Goal: Task Accomplishment & Management: Complete application form

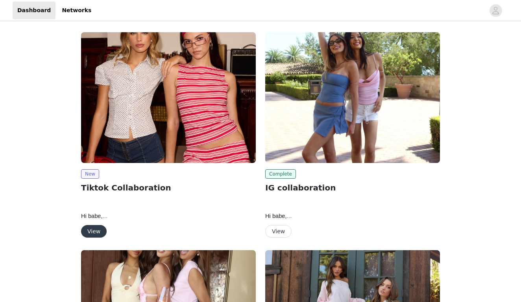
click at [99, 234] on button "View" at bounding box center [94, 231] width 26 height 13
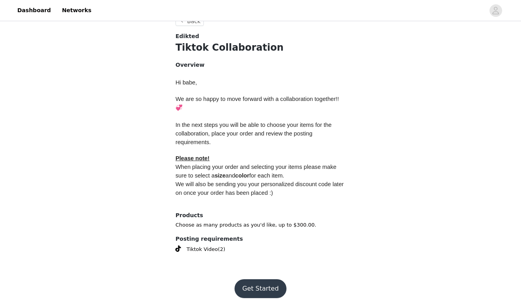
click at [260, 281] on button "Get Started" at bounding box center [260, 289] width 52 height 19
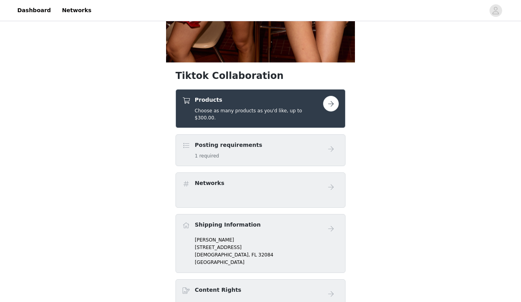
scroll to position [236, 0]
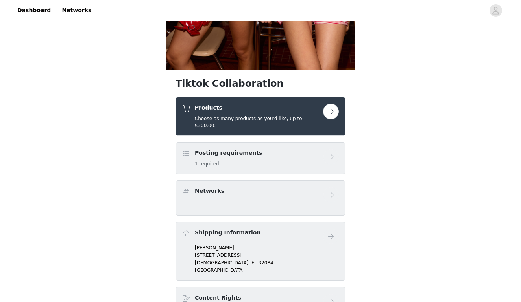
click at [299, 110] on h4 "Products" at bounding box center [259, 108] width 128 height 8
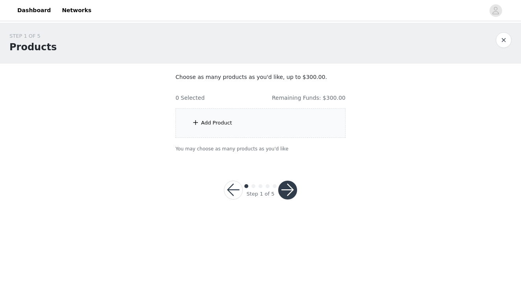
click at [292, 122] on div "Add Product" at bounding box center [260, 123] width 170 height 29
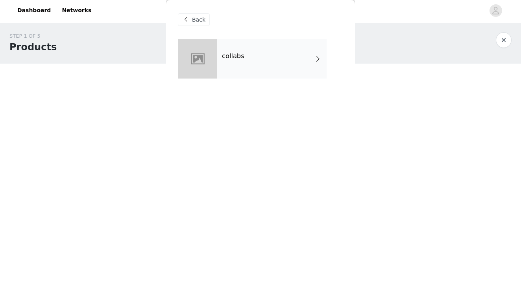
click at [294, 65] on div "collabs" at bounding box center [271, 58] width 109 height 39
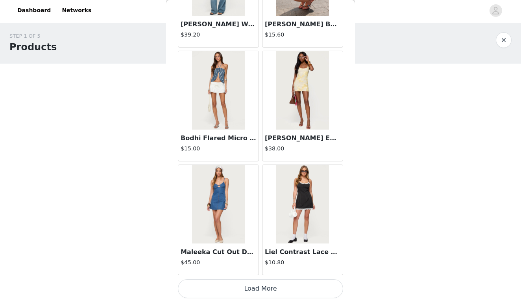
click at [254, 291] on button "Load More" at bounding box center [260, 289] width 165 height 19
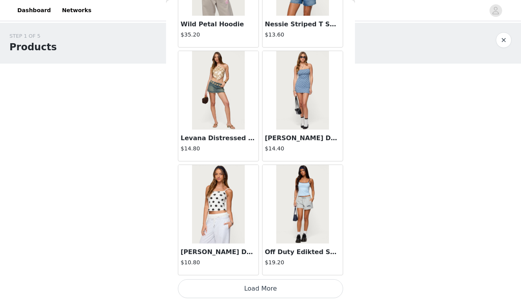
scroll to position [2041, 0]
click at [251, 284] on button "Load More" at bounding box center [260, 289] width 165 height 19
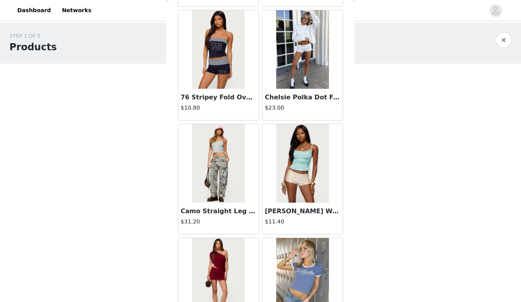
scroll to position [2652, 0]
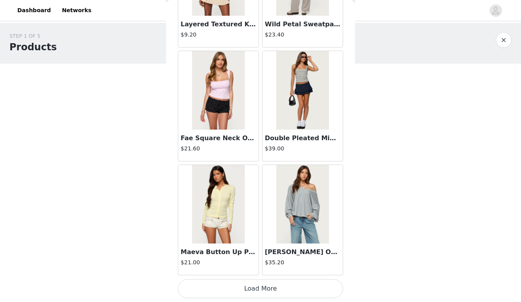
click at [250, 286] on button "Load More" at bounding box center [260, 289] width 165 height 19
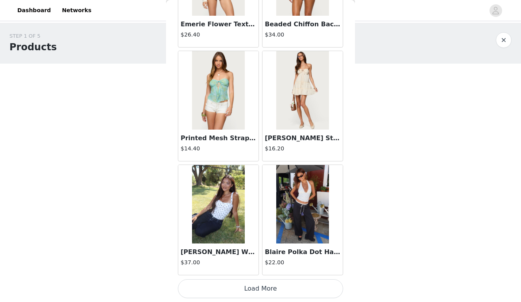
click at [252, 291] on button "Load More" at bounding box center [260, 289] width 165 height 19
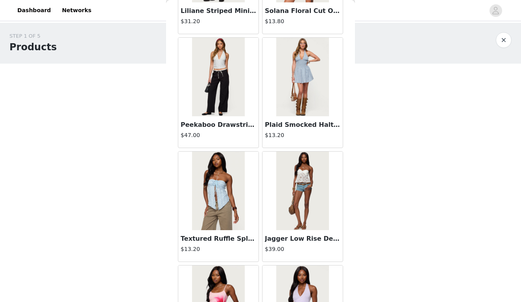
scroll to position [5022, 0]
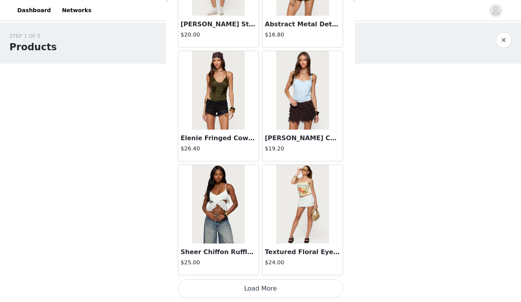
click at [265, 289] on button "Load More" at bounding box center [260, 289] width 165 height 19
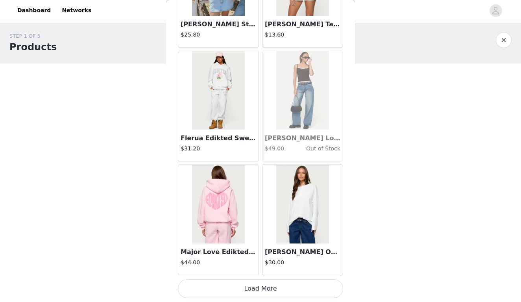
scroll to position [6602, 0]
click at [220, 215] on img at bounding box center [218, 204] width 52 height 79
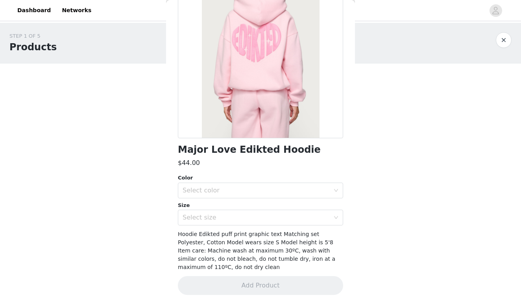
scroll to position [79, 0]
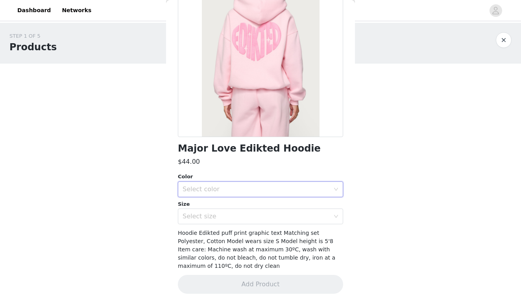
click at [233, 184] on div "Select color" at bounding box center [257, 189] width 151 height 15
click at [235, 199] on ul "LIGHT PINK" at bounding box center [260, 207] width 165 height 16
click at [234, 204] on li "LIGHT PINK" at bounding box center [260, 206] width 165 height 13
click at [231, 217] on div "Select size" at bounding box center [255, 217] width 147 height 8
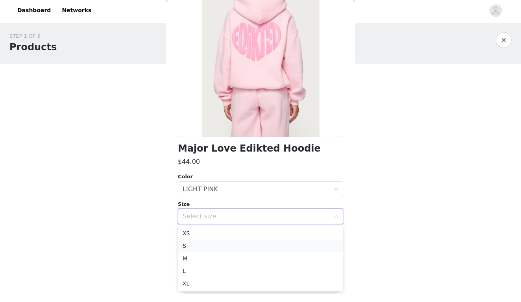
click at [219, 249] on li "S" at bounding box center [260, 246] width 165 height 13
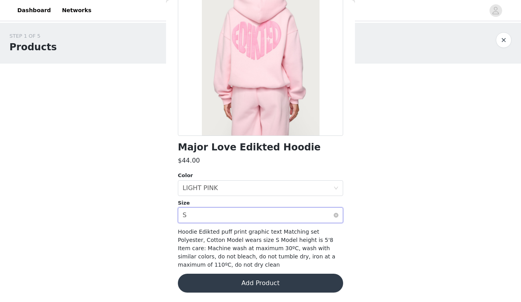
scroll to position [80, 0]
click at [297, 215] on div "Select size S" at bounding box center [257, 215] width 151 height 15
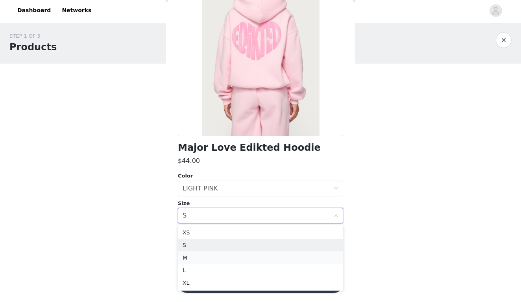
click at [263, 258] on li "M" at bounding box center [260, 258] width 165 height 13
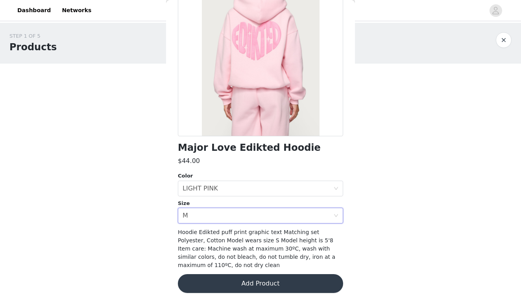
click at [253, 281] on button "Add Product" at bounding box center [260, 283] width 165 height 19
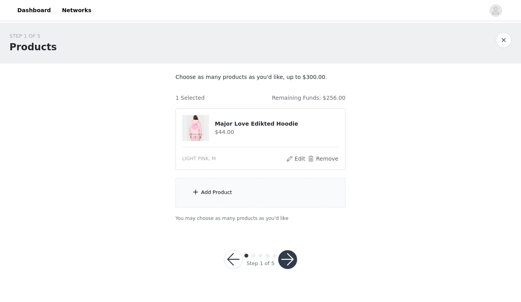
click at [259, 195] on div "Add Product" at bounding box center [260, 192] width 170 height 29
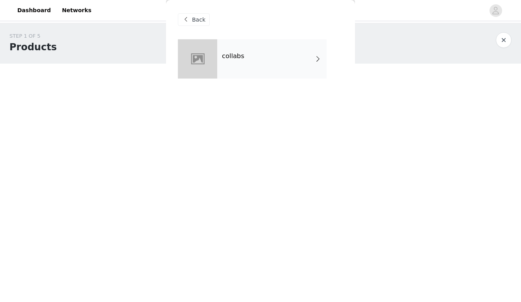
click at [251, 81] on div "collabs" at bounding box center [260, 64] width 165 height 51
click at [272, 66] on div "collabs" at bounding box center [271, 58] width 109 height 39
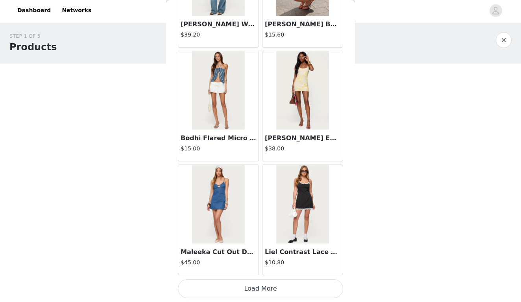
scroll to position [0, 0]
click at [237, 289] on button "Load More" at bounding box center [260, 289] width 165 height 19
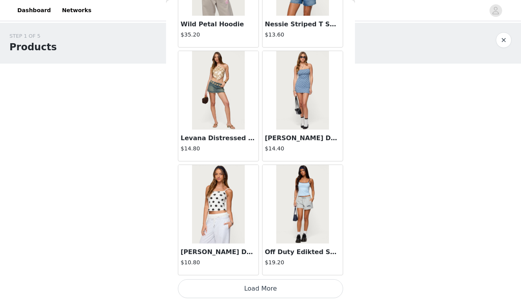
click at [233, 290] on button "Load More" at bounding box center [260, 289] width 165 height 19
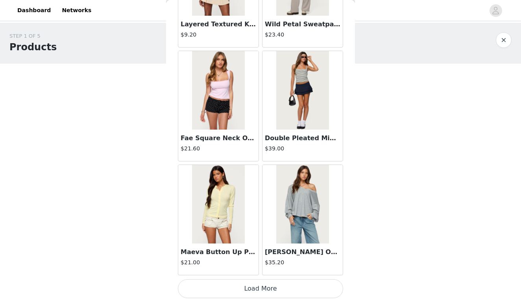
click at [234, 289] on button "Load More" at bounding box center [260, 289] width 165 height 19
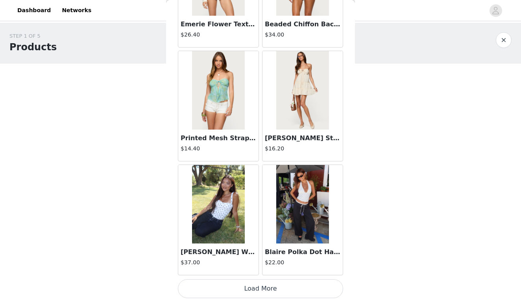
scroll to position [4322, 0]
click at [241, 287] on button "Load More" at bounding box center [260, 289] width 165 height 19
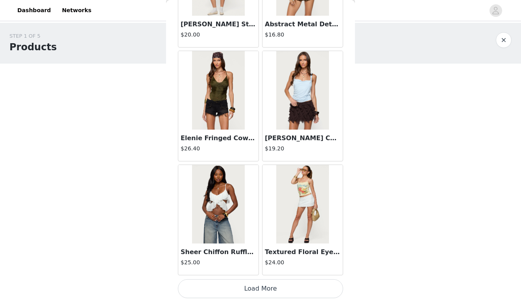
click at [245, 286] on button "Load More" at bounding box center [260, 289] width 165 height 19
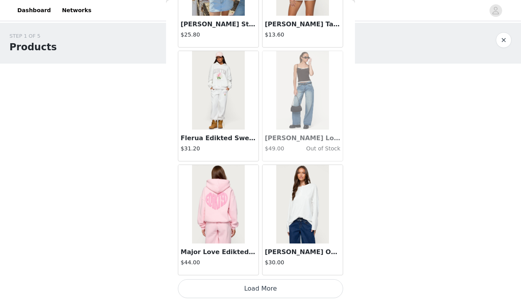
click at [251, 281] on button "Load More" at bounding box center [260, 289] width 165 height 19
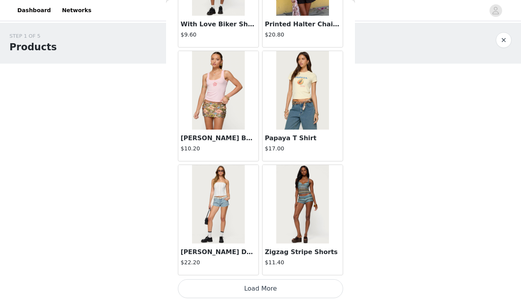
scroll to position [0, 0]
click at [252, 287] on button "Load More" at bounding box center [260, 289] width 165 height 19
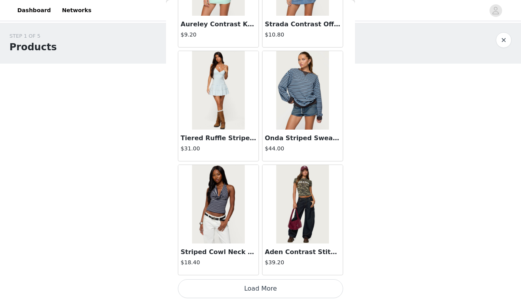
click at [261, 285] on button "Load More" at bounding box center [260, 289] width 165 height 19
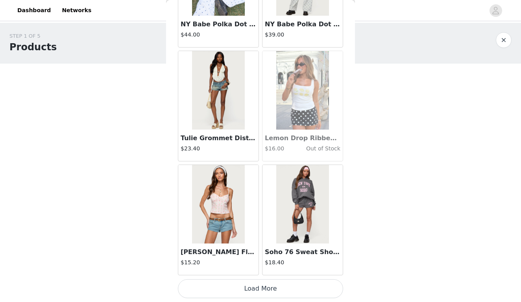
click at [271, 284] on button "Load More" at bounding box center [260, 289] width 165 height 19
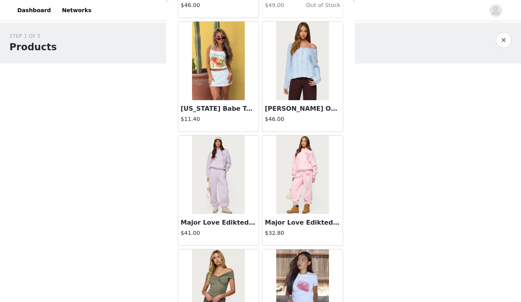
scroll to position [10395, 0]
click at [304, 187] on img at bounding box center [302, 174] width 52 height 79
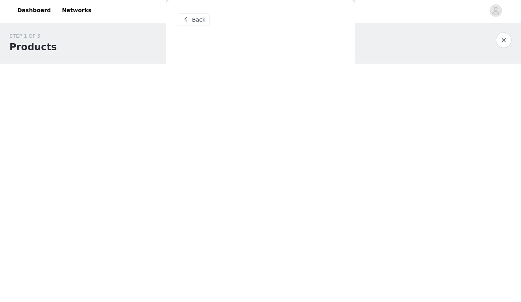
scroll to position [0, 0]
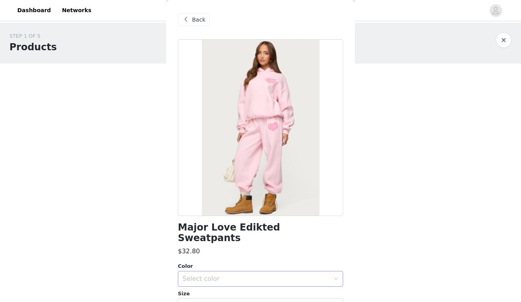
click at [278, 272] on div "Select color" at bounding box center [257, 279] width 151 height 15
click at [267, 285] on li "LIGHT PINK" at bounding box center [260, 285] width 165 height 13
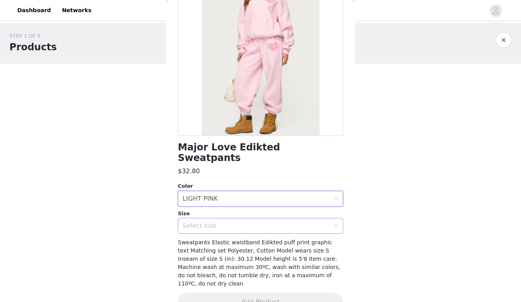
scroll to position [80, 0]
click at [282, 223] on div "Select size" at bounding box center [255, 227] width 147 height 8
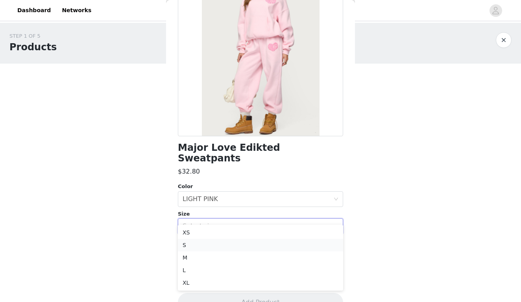
click at [261, 246] on li "S" at bounding box center [260, 245] width 165 height 13
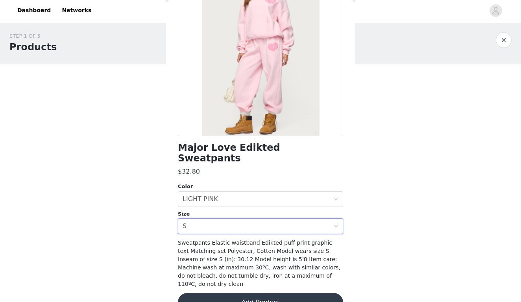
click at [261, 293] on button "Add Product" at bounding box center [260, 302] width 165 height 19
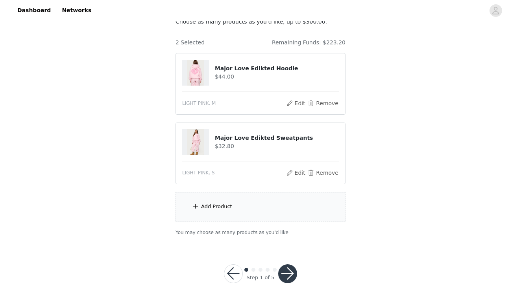
click at [262, 197] on div "Add Product" at bounding box center [260, 206] width 170 height 29
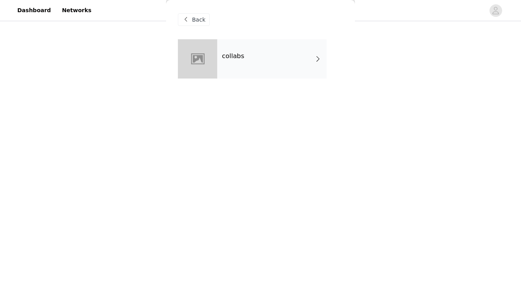
click at [253, 46] on div "collabs" at bounding box center [271, 58] width 109 height 39
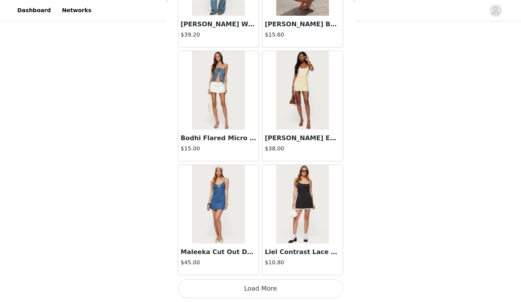
scroll to position [901, 0]
click at [259, 285] on button "Load More" at bounding box center [260, 289] width 165 height 19
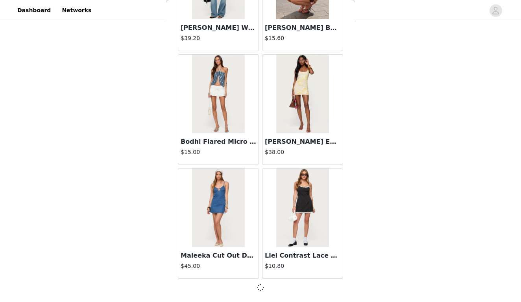
scroll to position [897, 0]
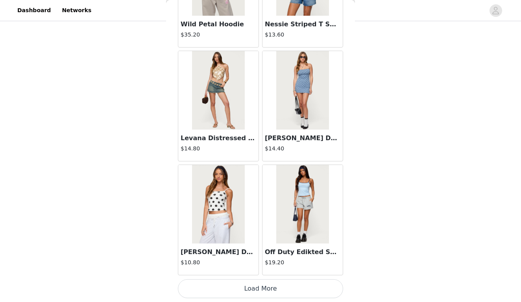
click at [266, 291] on button "Load More" at bounding box center [260, 289] width 165 height 19
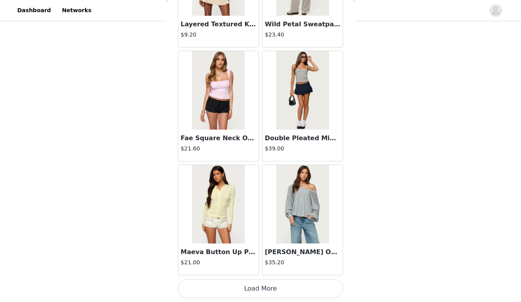
click at [274, 291] on button "Load More" at bounding box center [260, 289] width 165 height 19
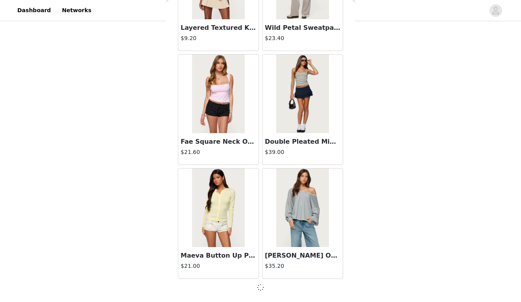
scroll to position [3178, 0]
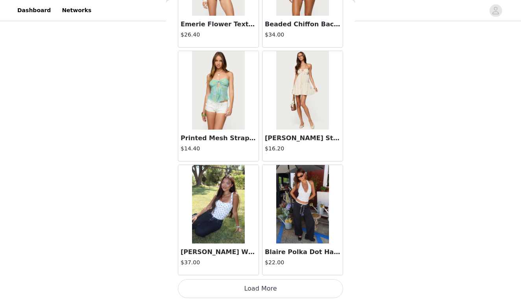
click at [273, 289] on button "Load More" at bounding box center [260, 289] width 165 height 19
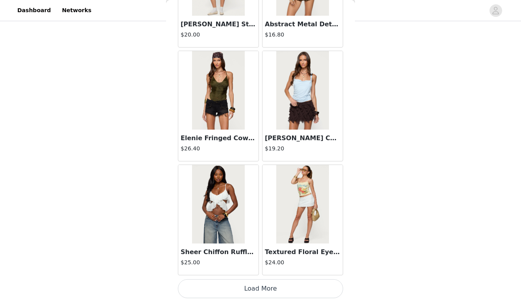
scroll to position [55, 0]
click at [275, 291] on button "Load More" at bounding box center [260, 289] width 165 height 19
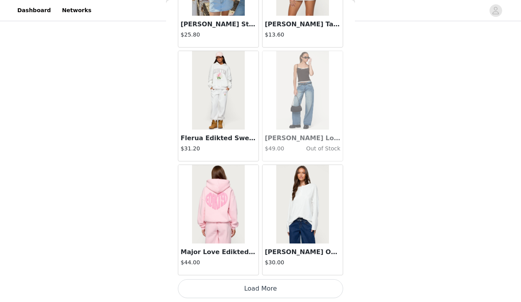
scroll to position [6602, 0]
click at [274, 289] on button "Load More" at bounding box center [260, 289] width 165 height 19
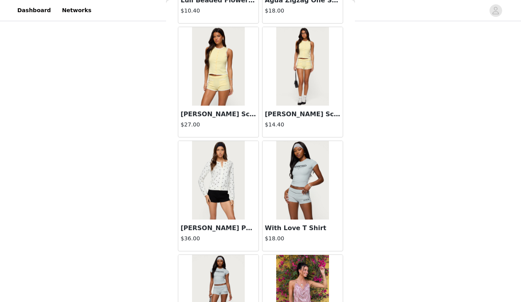
scroll to position [7743, 0]
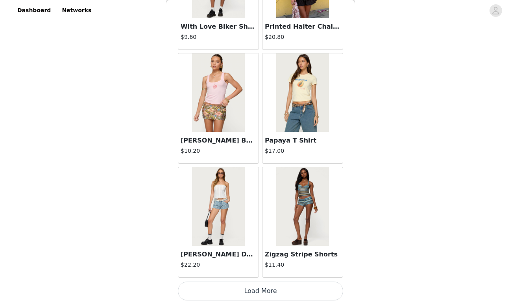
click at [278, 292] on button "Load More" at bounding box center [260, 291] width 165 height 19
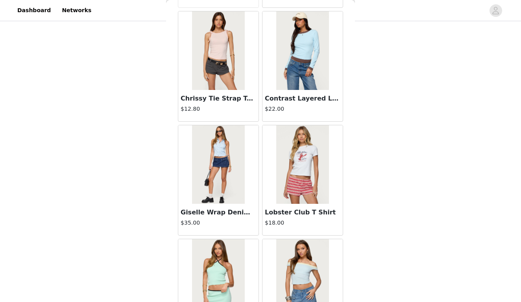
scroll to position [8883, 0]
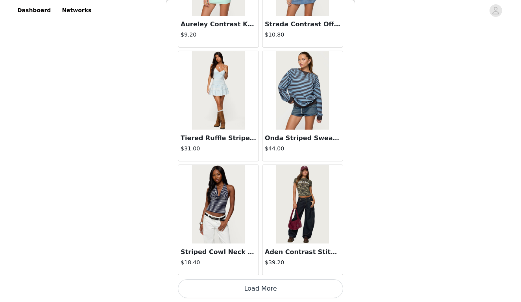
click at [279, 293] on button "Load More" at bounding box center [260, 289] width 165 height 19
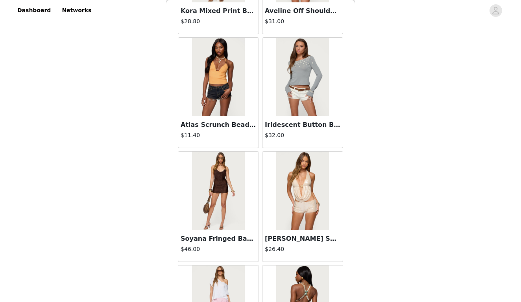
scroll to position [9419, 0]
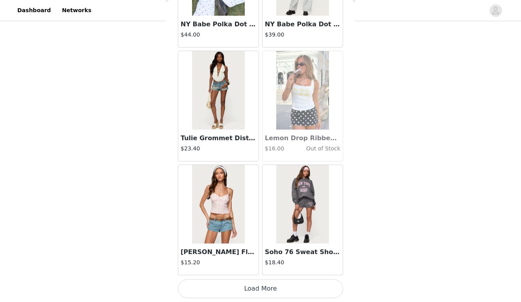
click at [281, 286] on button "Load More" at bounding box center [260, 289] width 165 height 19
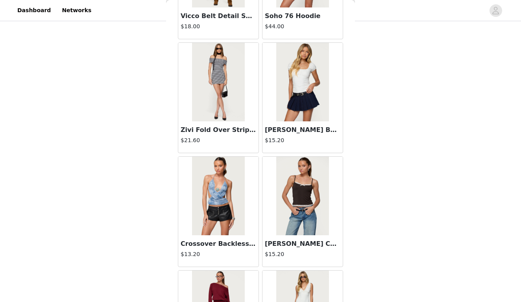
scroll to position [11059, 0]
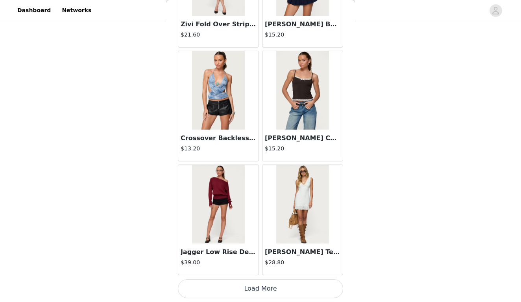
click at [273, 293] on button "Load More" at bounding box center [260, 289] width 165 height 19
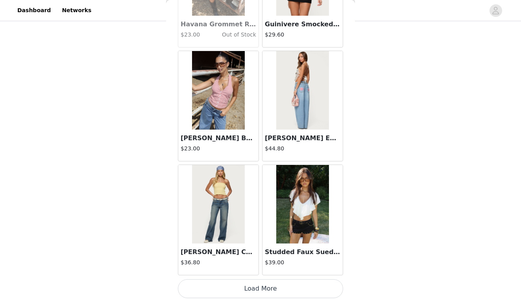
scroll to position [12304, 0]
click at [264, 286] on button "Load More" at bounding box center [260, 289] width 165 height 19
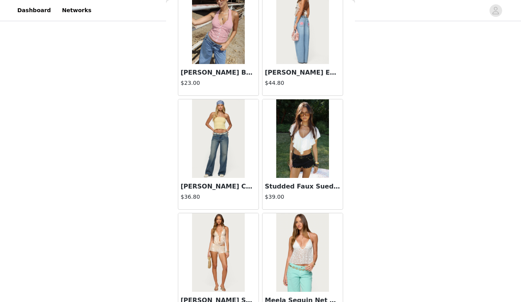
scroll to position [12371, 0]
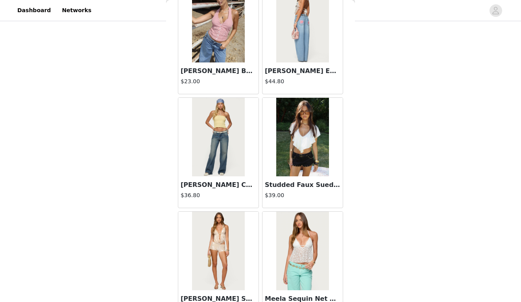
click at [289, 146] on img at bounding box center [302, 137] width 52 height 79
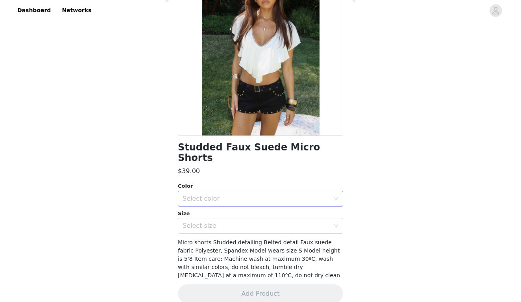
scroll to position [80, 0]
click at [284, 195] on div "Select color" at bounding box center [255, 199] width 147 height 8
click at [279, 208] on li "BLACK" at bounding box center [260, 205] width 165 height 13
click at [279, 221] on div "Select size" at bounding box center [257, 226] width 151 height 15
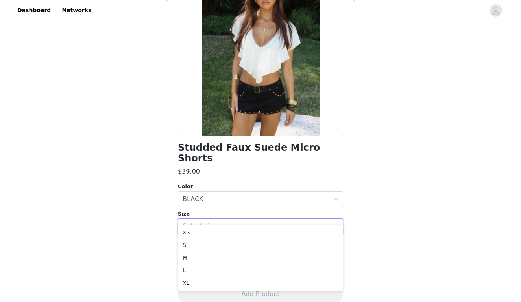
click at [357, 166] on div "STEP 1 OF 5 Products Choose as many products as you'd like, up to $300.00. 2 Se…" at bounding box center [260, 107] width 521 height 278
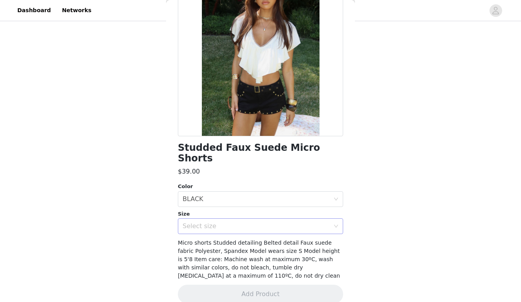
click at [287, 223] on div "Select size" at bounding box center [255, 227] width 147 height 8
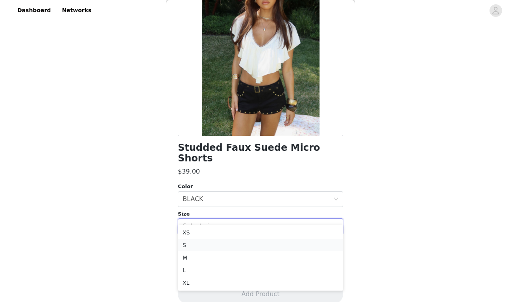
click at [273, 248] on li "S" at bounding box center [260, 245] width 165 height 13
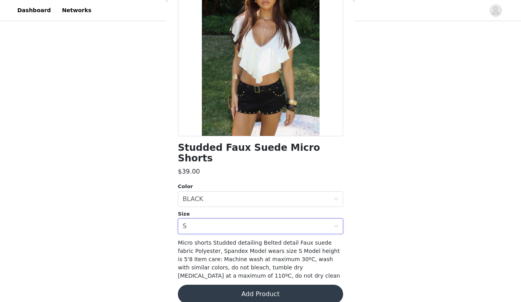
click at [268, 285] on button "Add Product" at bounding box center [260, 294] width 165 height 19
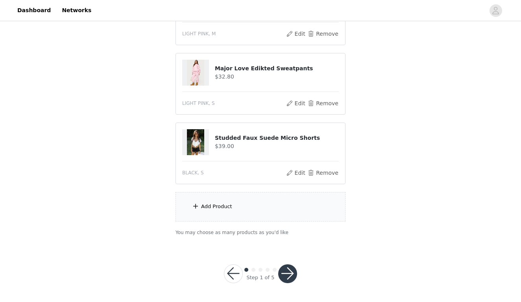
scroll to position [125, 0]
click at [276, 210] on div "Add Product" at bounding box center [260, 207] width 170 height 29
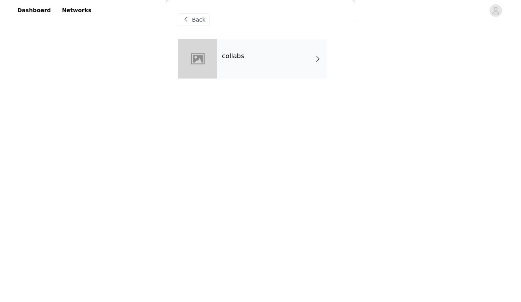
click at [285, 66] on div "collabs" at bounding box center [271, 58] width 109 height 39
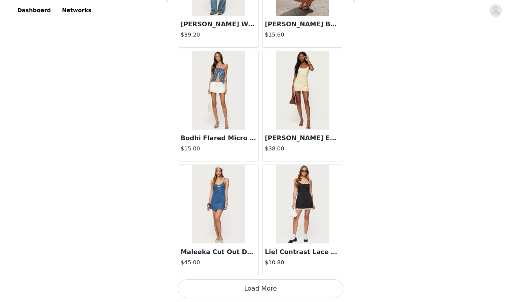
click at [243, 288] on button "Load More" at bounding box center [260, 289] width 165 height 19
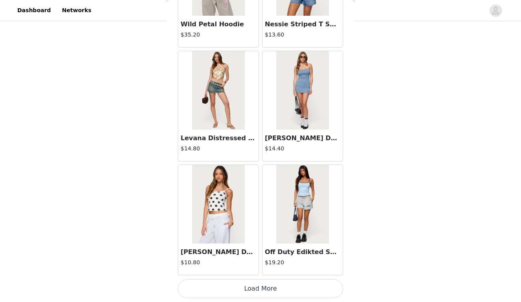
click at [243, 290] on button "Load More" at bounding box center [260, 289] width 165 height 19
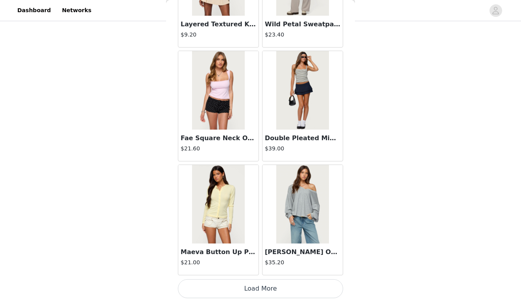
click at [244, 289] on button "Load More" at bounding box center [260, 289] width 165 height 19
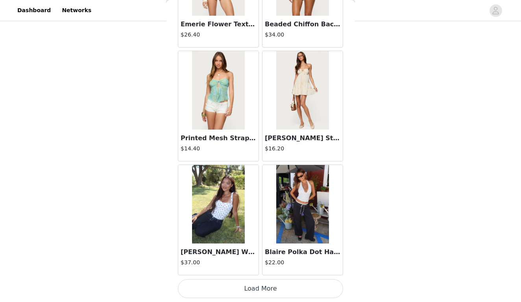
click at [244, 287] on button "Load More" at bounding box center [260, 289] width 165 height 19
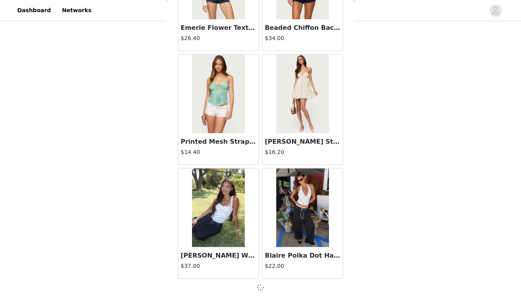
scroll to position [4322, 0]
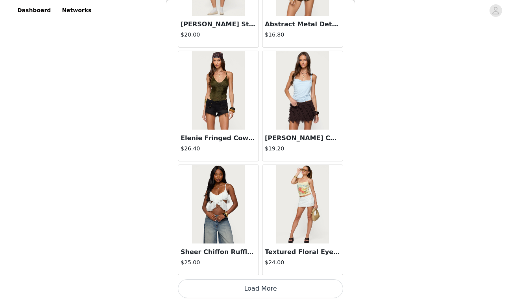
click at [245, 280] on button "Load More" at bounding box center [260, 289] width 165 height 19
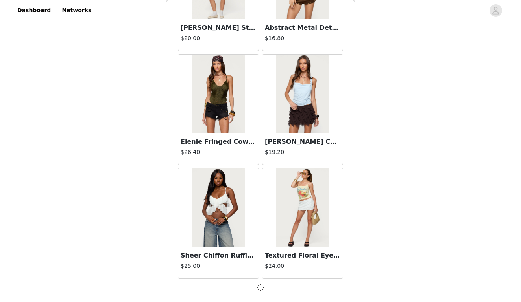
scroll to position [5459, 0]
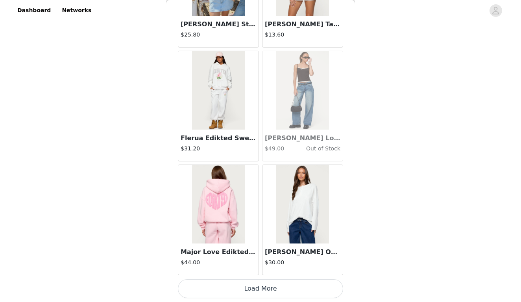
click at [246, 293] on button "Load More" at bounding box center [260, 289] width 165 height 19
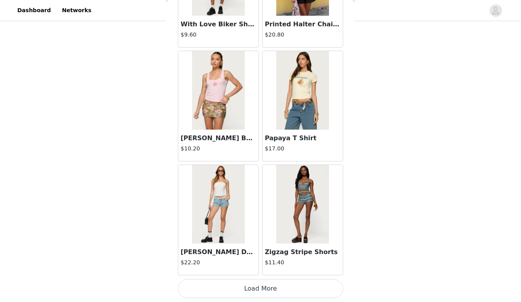
click at [245, 293] on button "Load More" at bounding box center [260, 289] width 165 height 19
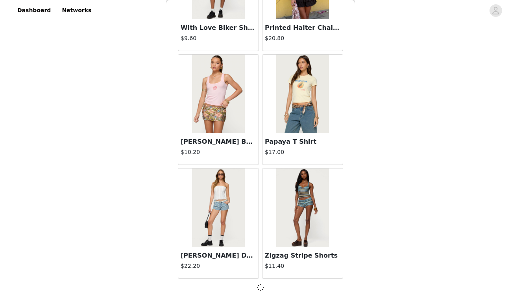
scroll to position [7739, 0]
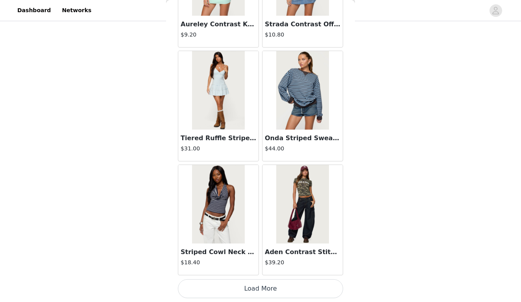
click at [247, 293] on button "Load More" at bounding box center [260, 289] width 165 height 19
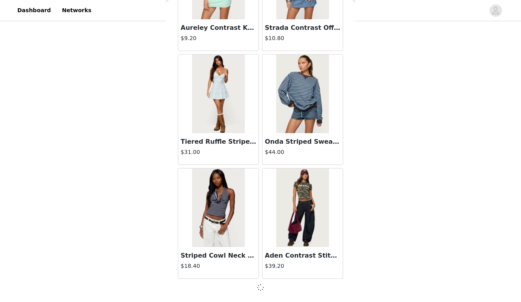
scroll to position [8879, 0]
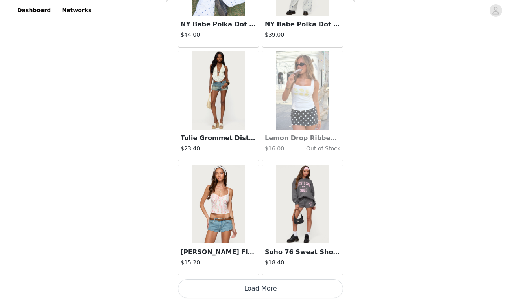
click at [238, 287] on button "Load More" at bounding box center [260, 289] width 165 height 19
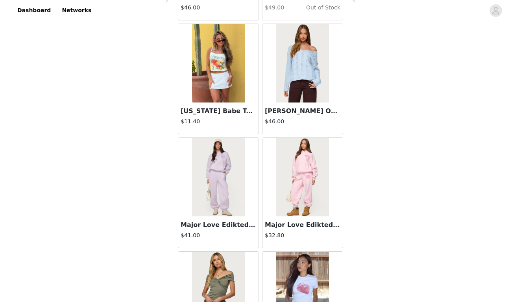
scroll to position [125, 0]
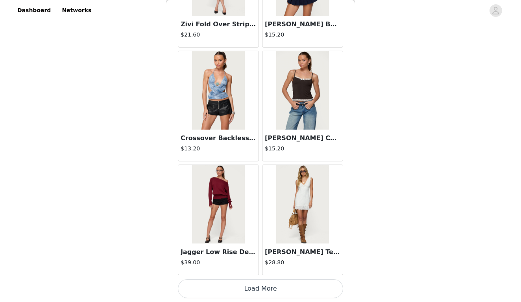
click at [241, 287] on button "Load More" at bounding box center [260, 289] width 165 height 19
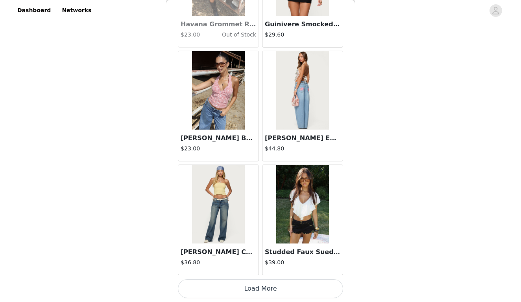
click at [248, 284] on button "Load More" at bounding box center [260, 289] width 165 height 19
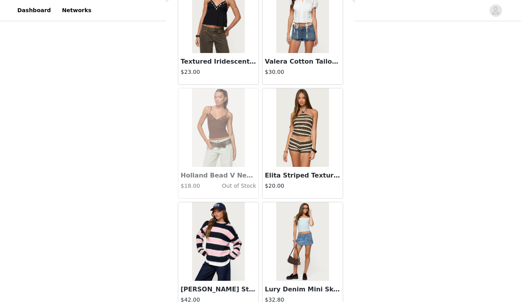
scroll to position [13294, 0]
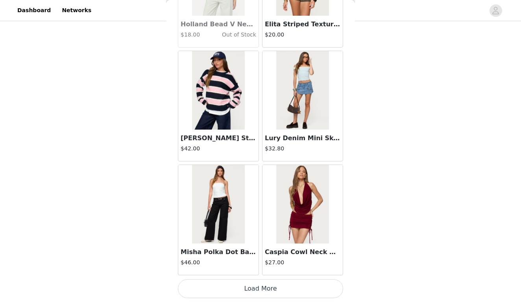
click at [250, 287] on button "Load More" at bounding box center [260, 289] width 165 height 19
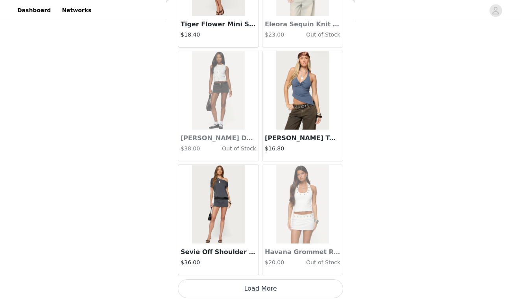
scroll to position [14585, 0]
click at [231, 290] on button "Load More" at bounding box center [260, 289] width 165 height 19
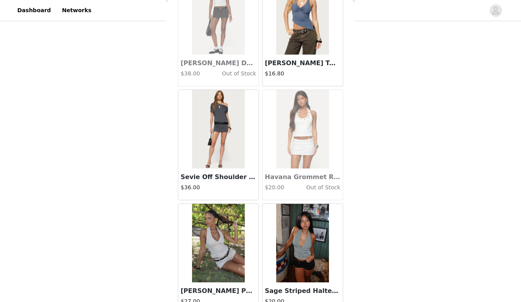
scroll to position [14947, 0]
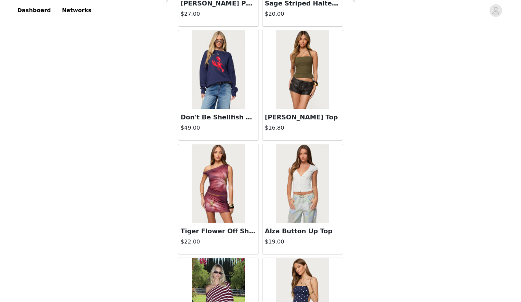
click at [313, 84] on img at bounding box center [302, 69] width 52 height 79
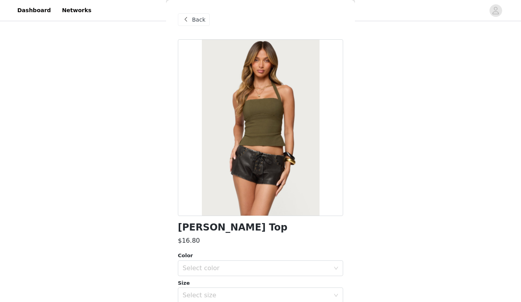
scroll to position [28, 0]
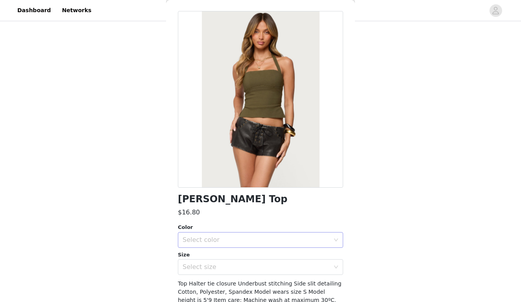
click at [254, 239] on div "Select color" at bounding box center [255, 240] width 147 height 8
click at [250, 258] on li "OLIVE" at bounding box center [260, 257] width 165 height 13
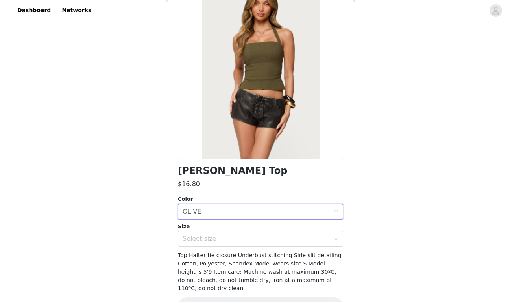
scroll to position [57, 0]
click at [252, 237] on div "Select size" at bounding box center [255, 239] width 147 height 8
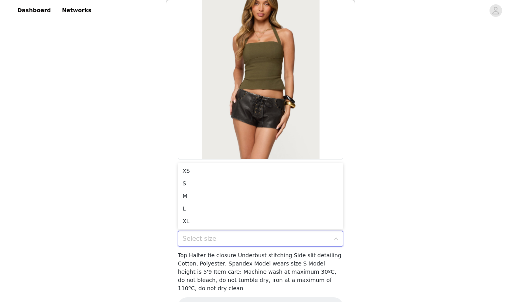
click at [429, 80] on div "STEP 1 OF 5 Products Choose as many products as you'd like, up to $300.00. 3 Se…" at bounding box center [260, 72] width 521 height 348
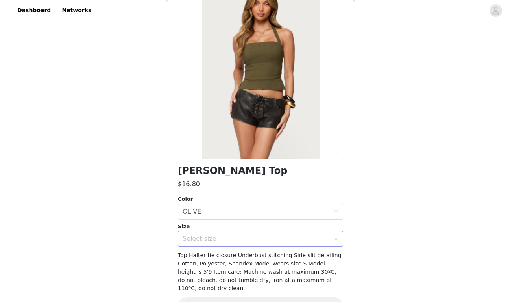
click at [268, 236] on div "Select size" at bounding box center [255, 239] width 147 height 8
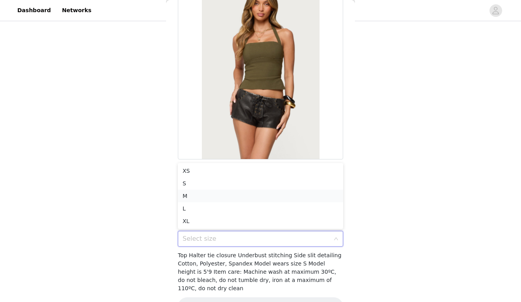
click at [279, 199] on li "M" at bounding box center [260, 196] width 165 height 13
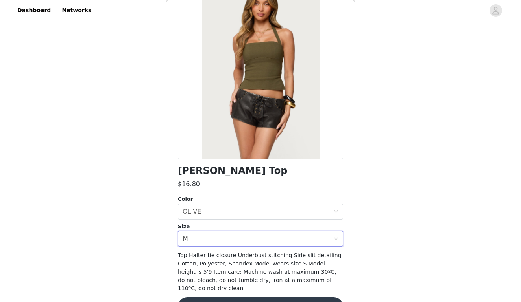
click at [266, 298] on button "Add Product" at bounding box center [260, 307] width 165 height 19
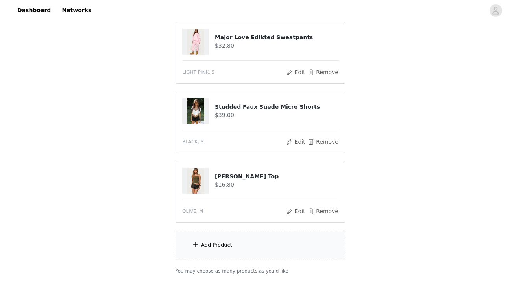
scroll to position [157, 0]
click at [260, 237] on div "Add Product" at bounding box center [260, 244] width 170 height 29
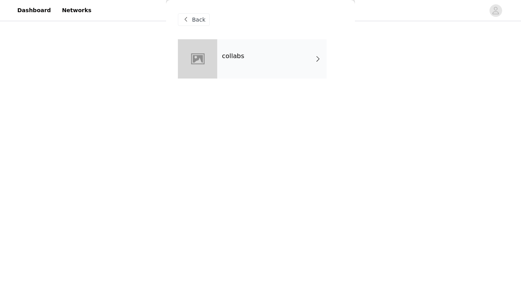
click at [276, 46] on div "collabs" at bounding box center [271, 58] width 109 height 39
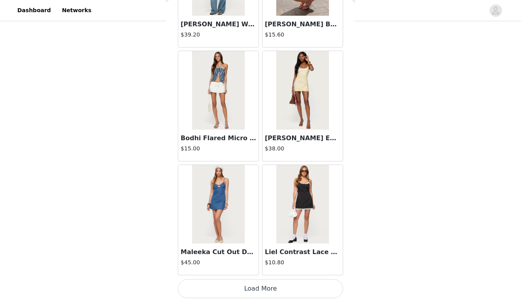
click at [244, 289] on button "Load More" at bounding box center [260, 289] width 165 height 19
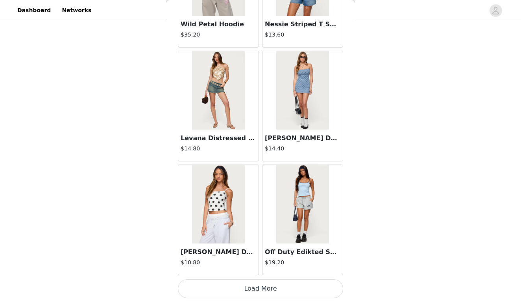
click at [245, 288] on button "Load More" at bounding box center [260, 289] width 165 height 19
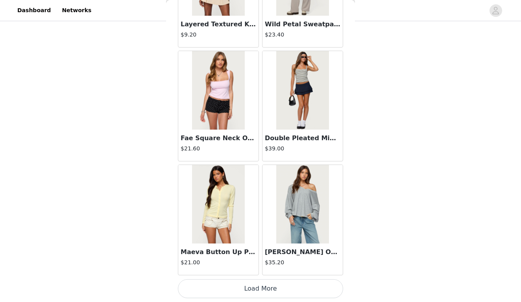
scroll to position [3181, 0]
click at [255, 283] on button "Load More" at bounding box center [260, 289] width 165 height 19
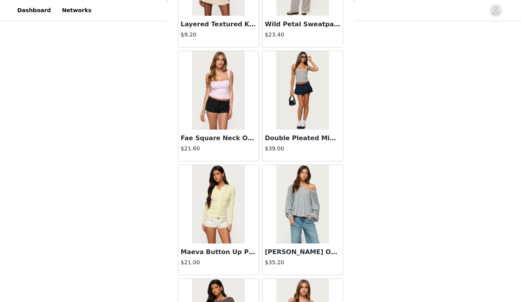
click at [294, 234] on img at bounding box center [302, 204] width 52 height 79
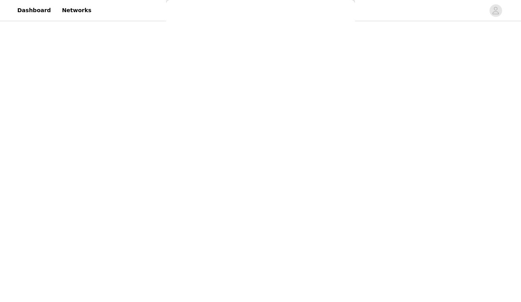
scroll to position [72, 0]
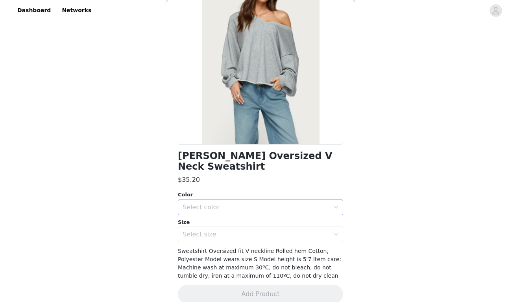
click at [267, 200] on div "Select color" at bounding box center [257, 207] width 151 height 15
click at [260, 212] on li "GRAY MELANGE" at bounding box center [260, 214] width 165 height 13
click at [256, 233] on div "Winfred Oversized V Neck Sweatshirt $35.20 Color Select color GRAY MELANGE Size…" at bounding box center [260, 141] width 165 height 346
click at [261, 231] on div "Select size" at bounding box center [255, 235] width 147 height 8
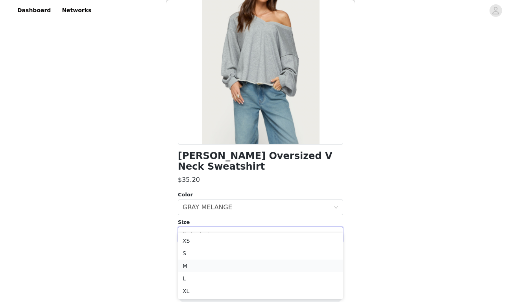
click at [250, 264] on li "M" at bounding box center [260, 266] width 165 height 13
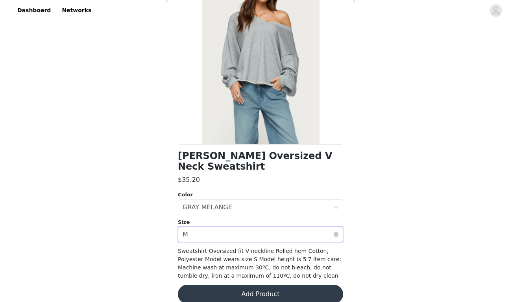
click at [259, 227] on div "Select size M" at bounding box center [257, 234] width 151 height 15
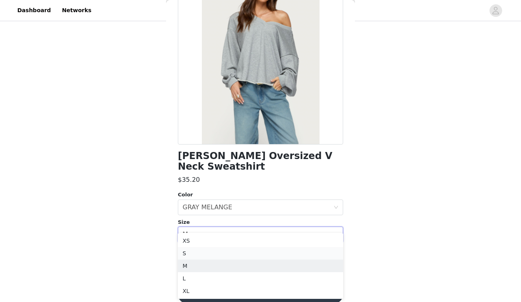
click at [243, 255] on li "S" at bounding box center [260, 253] width 165 height 13
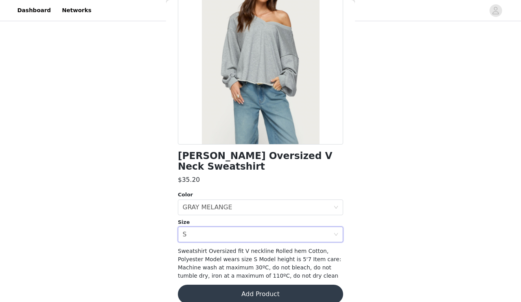
click at [248, 285] on button "Add Product" at bounding box center [260, 294] width 165 height 19
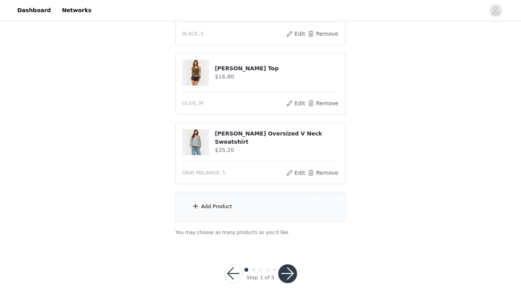
scroll to position [264, 0]
click at [274, 213] on div "Add Product" at bounding box center [260, 207] width 170 height 29
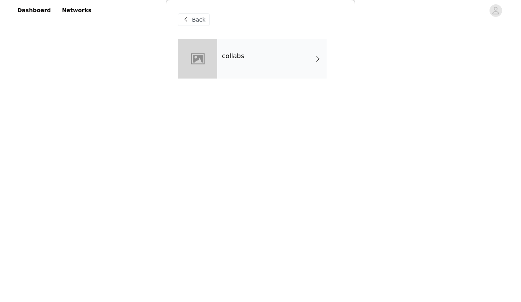
click at [282, 49] on div "collabs" at bounding box center [271, 58] width 109 height 39
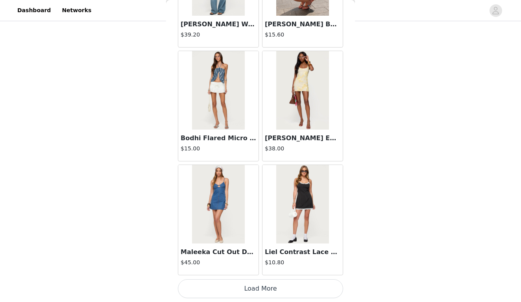
scroll to position [897, 0]
click at [265, 291] on button "Load More" at bounding box center [260, 289] width 165 height 19
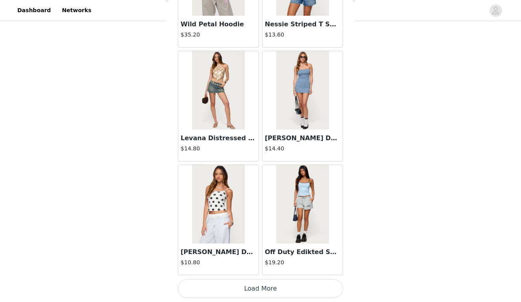
click at [271, 288] on button "Load More" at bounding box center [260, 289] width 165 height 19
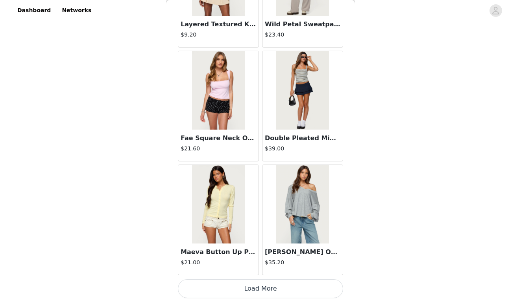
click at [268, 291] on button "Load More" at bounding box center [260, 289] width 165 height 19
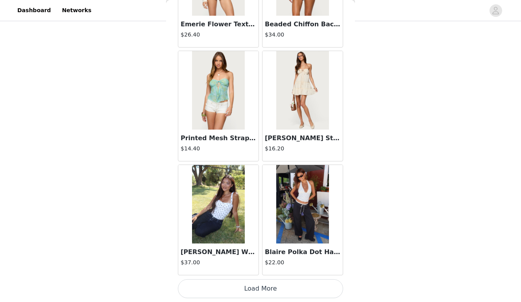
scroll to position [4322, 0]
click at [262, 291] on button "Load More" at bounding box center [260, 289] width 165 height 19
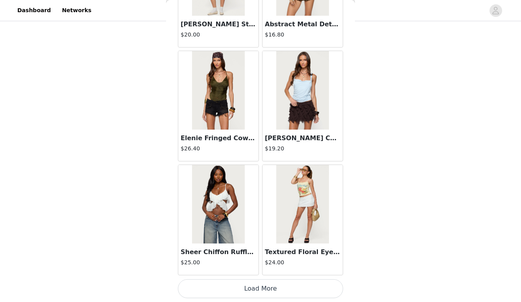
click at [248, 287] on button "Load More" at bounding box center [260, 289] width 165 height 19
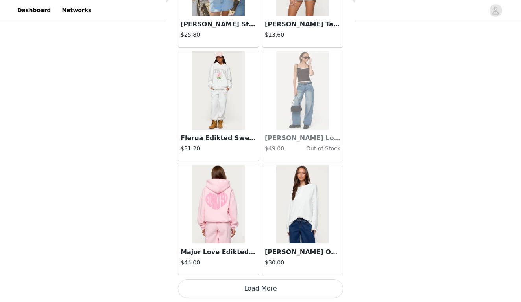
click at [243, 287] on button "Load More" at bounding box center [260, 289] width 165 height 19
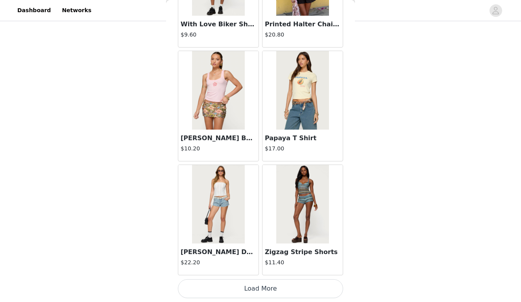
click at [241, 291] on button "Load More" at bounding box center [260, 289] width 165 height 19
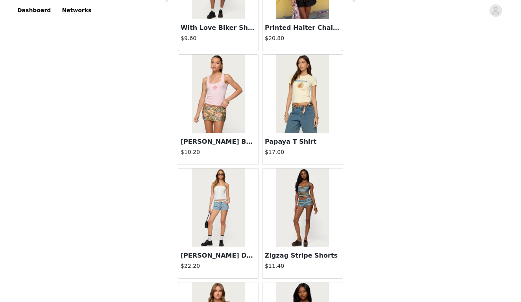
scroll to position [264, 0]
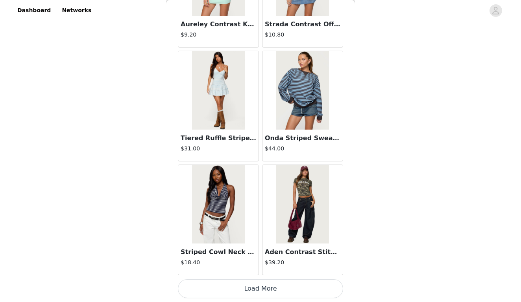
click at [243, 286] on button "Load More" at bounding box center [260, 289] width 165 height 19
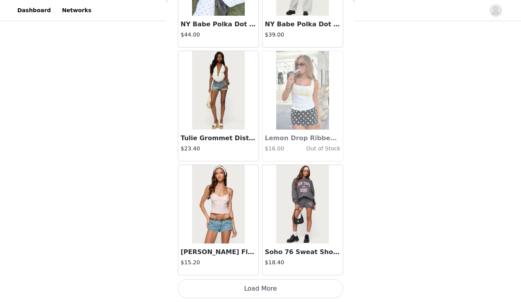
click at [249, 288] on button "Load More" at bounding box center [260, 289] width 165 height 19
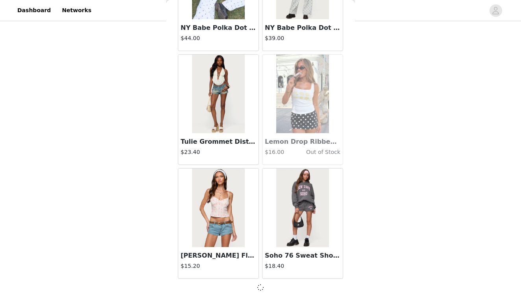
scroll to position [10020, 0]
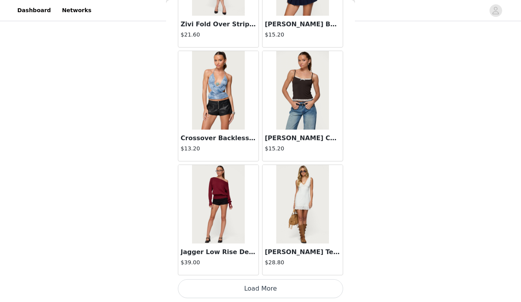
click at [254, 283] on button "Load More" at bounding box center [260, 289] width 165 height 19
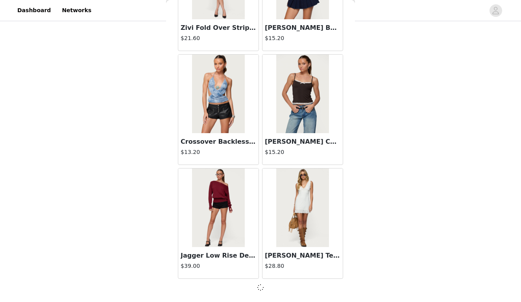
scroll to position [11160, 0]
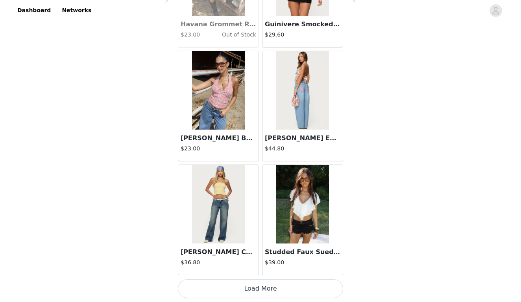
click at [249, 285] on button "Load More" at bounding box center [260, 289] width 165 height 19
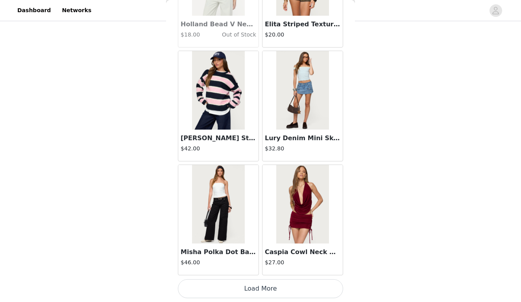
click at [249, 295] on button "Load More" at bounding box center [260, 289] width 165 height 19
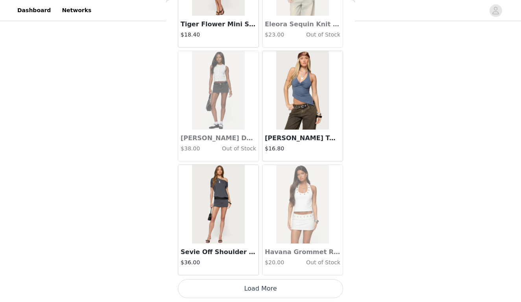
click at [251, 294] on button "Load More" at bounding box center [260, 289] width 165 height 19
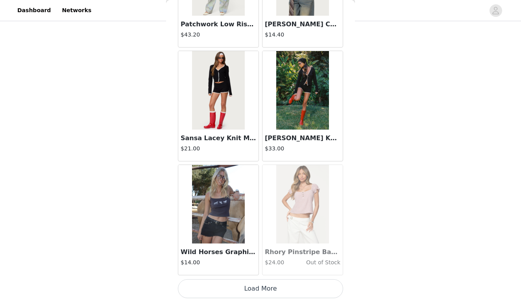
scroll to position [264, 0]
click at [257, 288] on button "Load More" at bounding box center [260, 289] width 165 height 19
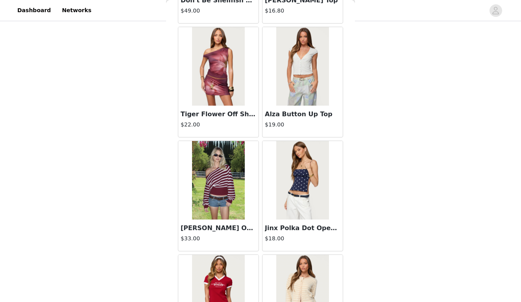
scroll to position [15064, 0]
click at [219, 187] on img at bounding box center [218, 181] width 52 height 79
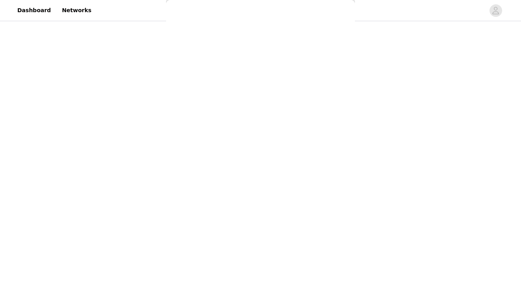
scroll to position [0, 0]
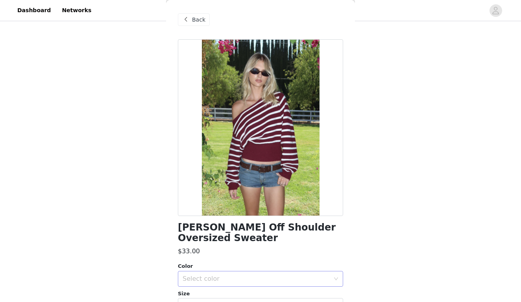
click at [256, 275] on div "Select color" at bounding box center [255, 279] width 147 height 8
click at [247, 287] on li "BURGUNDY" at bounding box center [260, 285] width 165 height 13
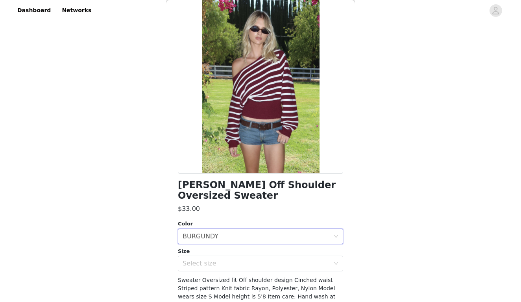
scroll to position [44, 0]
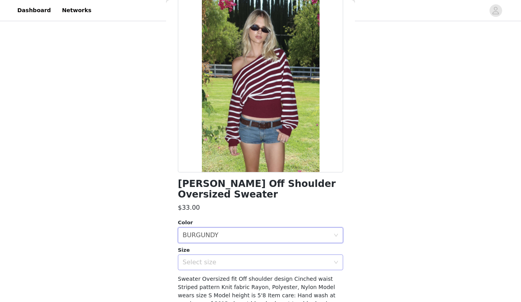
click at [258, 259] on div "Select size" at bounding box center [255, 263] width 147 height 8
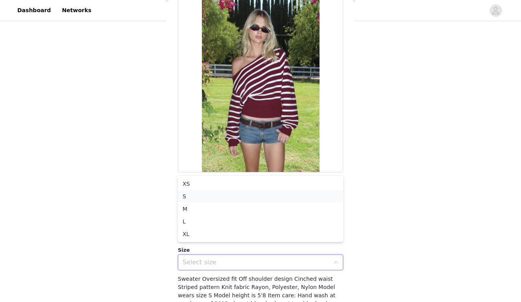
click at [255, 196] on li "S" at bounding box center [260, 196] width 165 height 13
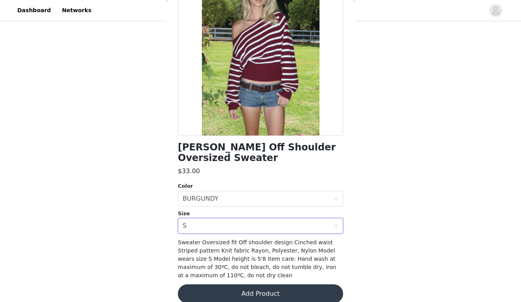
scroll to position [80, 0]
click at [266, 289] on button "Add Product" at bounding box center [260, 294] width 165 height 19
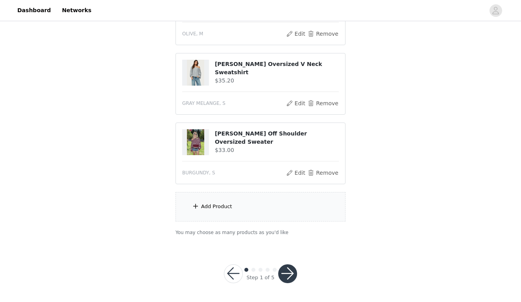
click at [268, 202] on div "Add Product" at bounding box center [260, 206] width 170 height 29
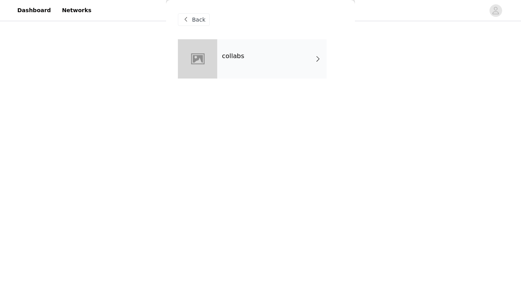
click at [272, 61] on div "collabs" at bounding box center [271, 58] width 109 height 39
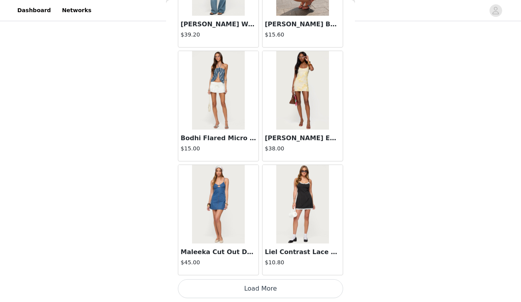
click at [227, 293] on button "Load More" at bounding box center [260, 289] width 165 height 19
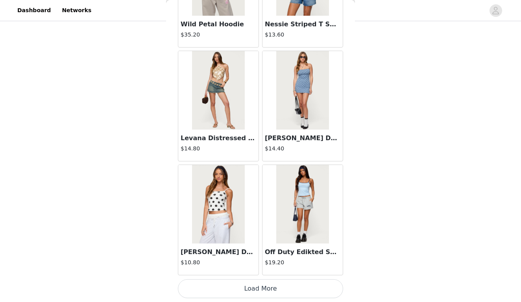
click at [233, 287] on button "Load More" at bounding box center [260, 289] width 165 height 19
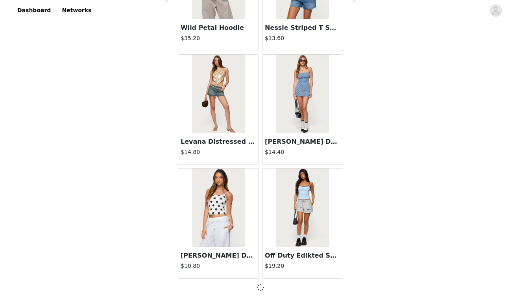
scroll to position [2038, 0]
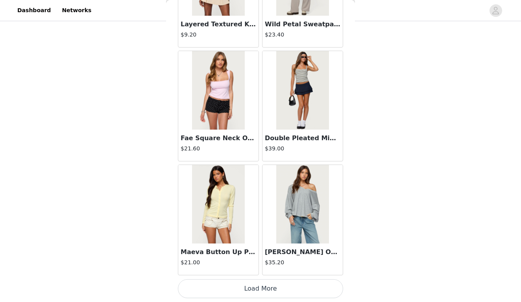
click at [235, 290] on button "Load More" at bounding box center [260, 289] width 165 height 19
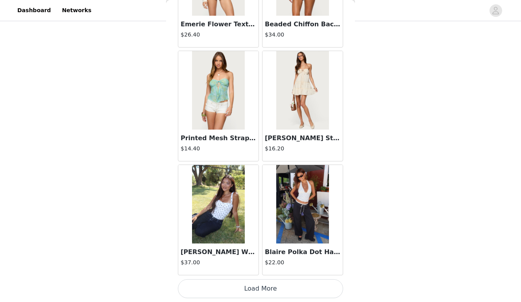
click at [239, 290] on button "Load More" at bounding box center [260, 289] width 165 height 19
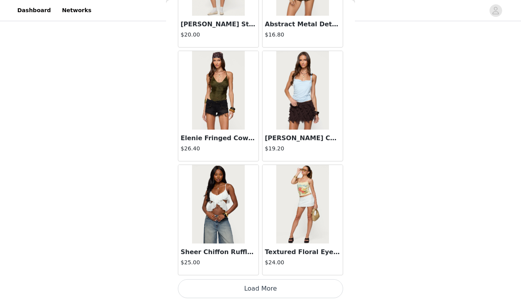
scroll to position [333, 0]
click at [228, 289] on button "Load More" at bounding box center [260, 289] width 165 height 19
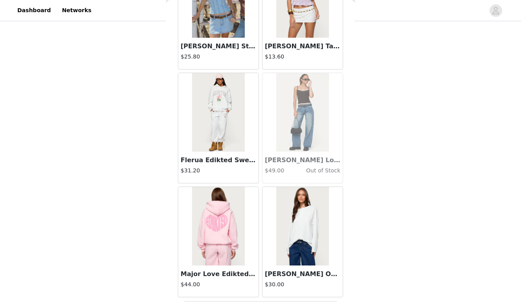
scroll to position [6584, 0]
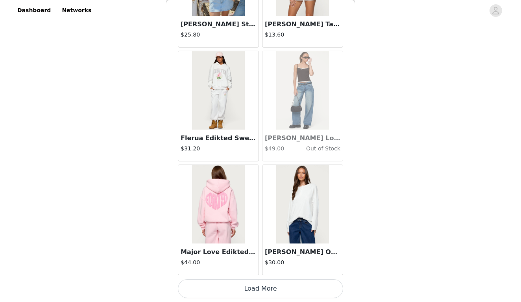
click at [250, 286] on button "Load More" at bounding box center [260, 289] width 165 height 19
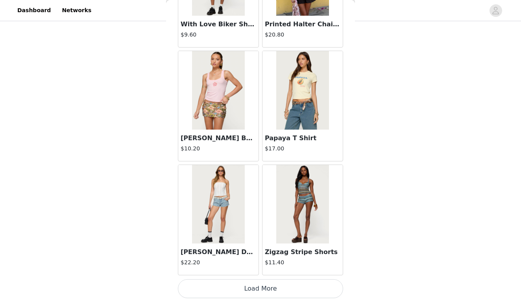
scroll to position [7743, 0]
click at [254, 287] on button "Load More" at bounding box center [260, 289] width 165 height 19
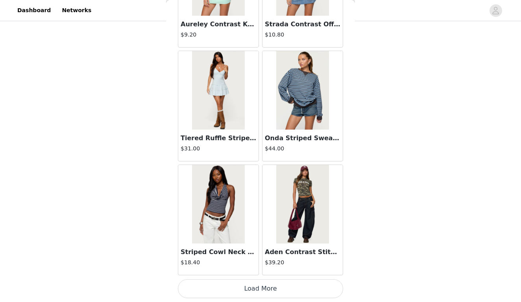
click at [254, 284] on button "Load More" at bounding box center [260, 289] width 165 height 19
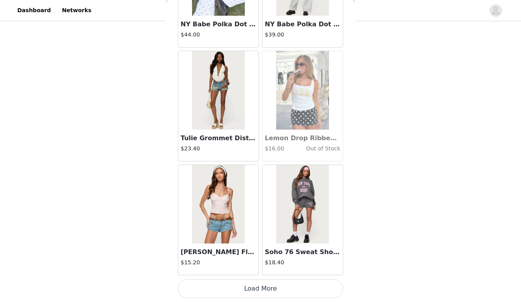
scroll to position [10020, 0]
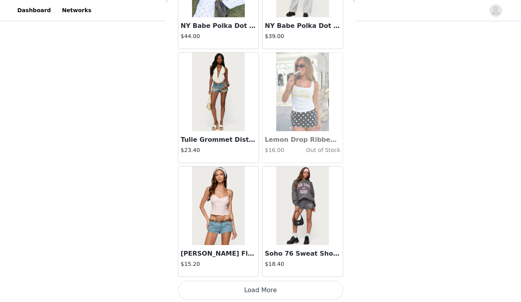
click at [254, 287] on button "Load More" at bounding box center [260, 290] width 165 height 19
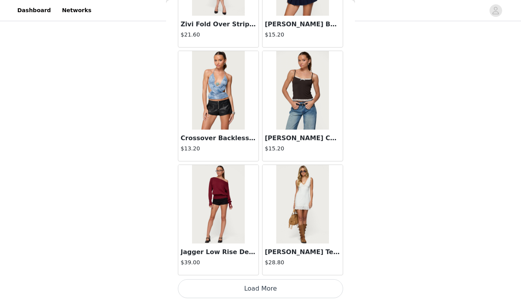
click at [254, 287] on button "Load More" at bounding box center [260, 289] width 165 height 19
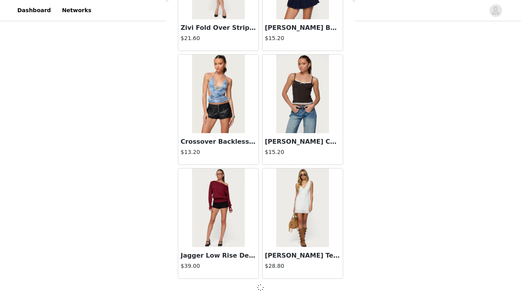
scroll to position [11164, 0]
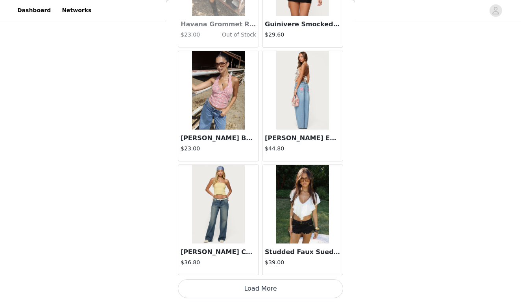
click at [240, 286] on button "Load More" at bounding box center [260, 289] width 165 height 19
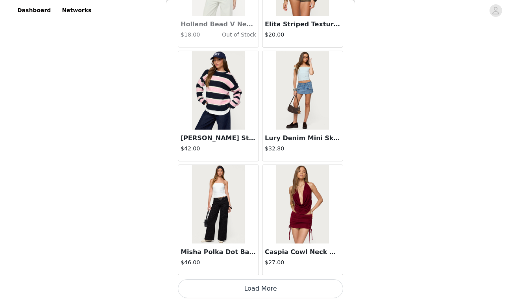
click at [237, 285] on button "Load More" at bounding box center [260, 289] width 165 height 19
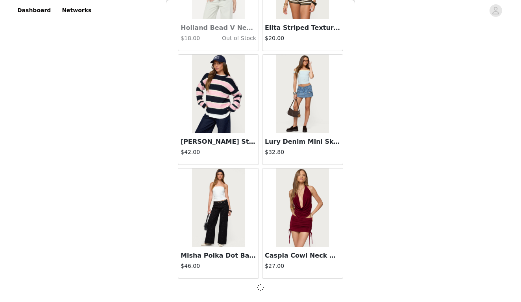
scroll to position [13441, 0]
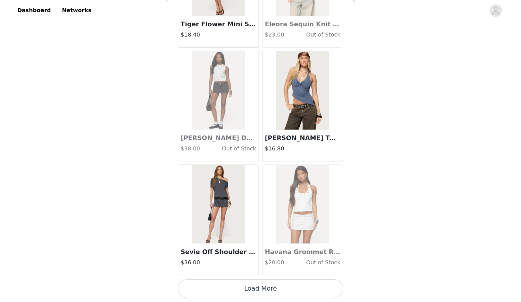
click at [249, 292] on button "Load More" at bounding box center [260, 289] width 165 height 19
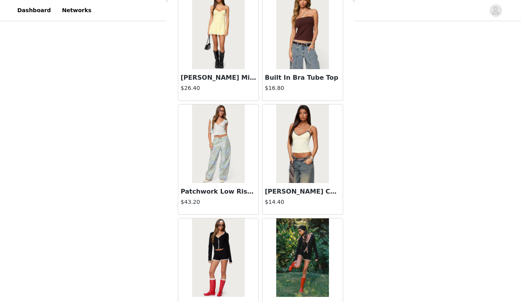
scroll to position [15558, 0]
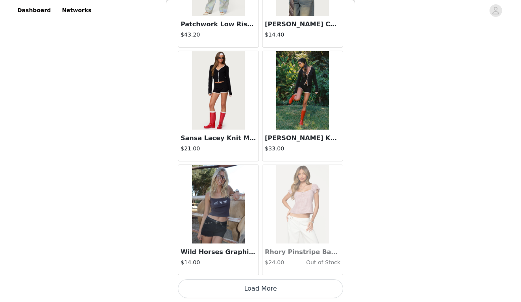
click at [232, 297] on button "Load More" at bounding box center [260, 289] width 165 height 19
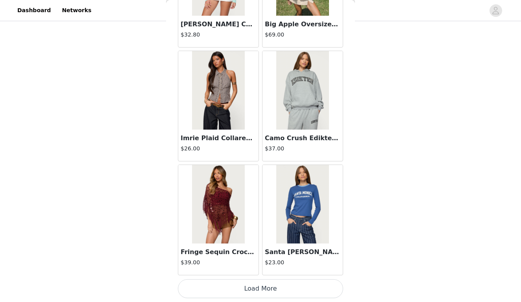
scroll to position [16865, 0]
click at [250, 290] on button "Load More" at bounding box center [260, 289] width 165 height 19
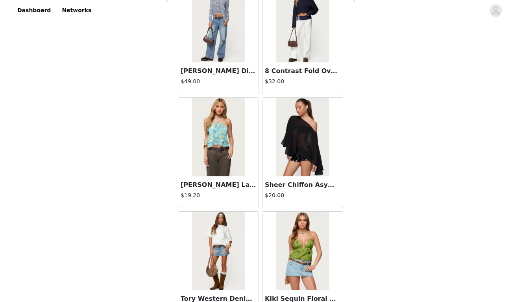
scroll to position [17667, 0]
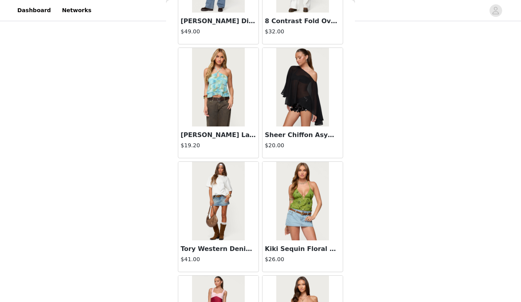
click at [304, 94] on img at bounding box center [302, 87] width 52 height 79
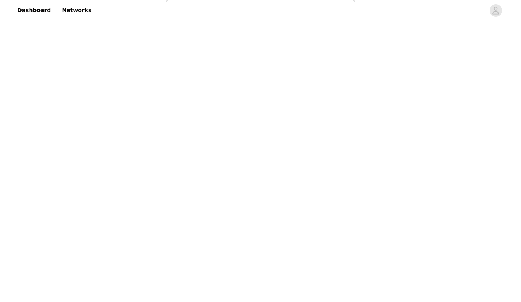
scroll to position [0, 0]
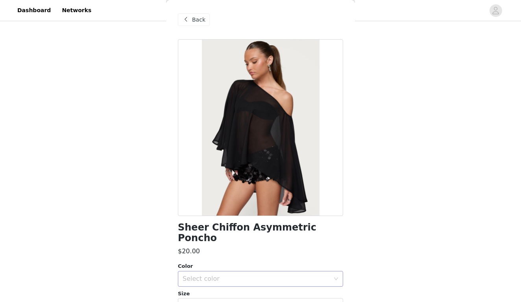
click at [249, 275] on div "Select color" at bounding box center [255, 279] width 147 height 8
click at [246, 288] on li "BLACK" at bounding box center [260, 285] width 165 height 13
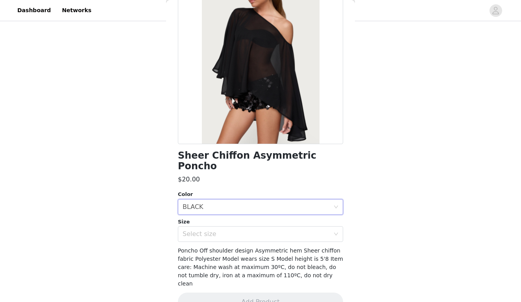
scroll to position [72, 0]
click at [269, 231] on div "Select size" at bounding box center [255, 235] width 147 height 8
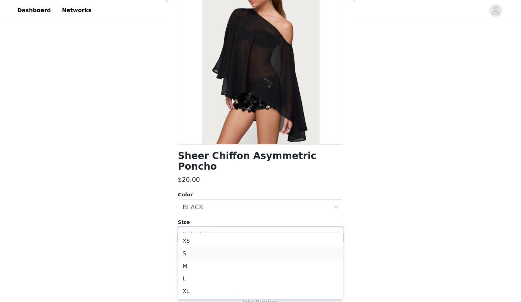
click at [249, 256] on li "S" at bounding box center [260, 253] width 165 height 13
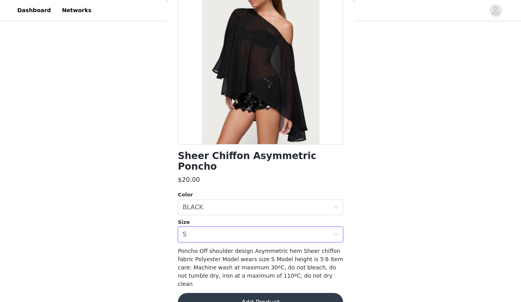
click at [247, 293] on button "Add Product" at bounding box center [260, 302] width 165 height 19
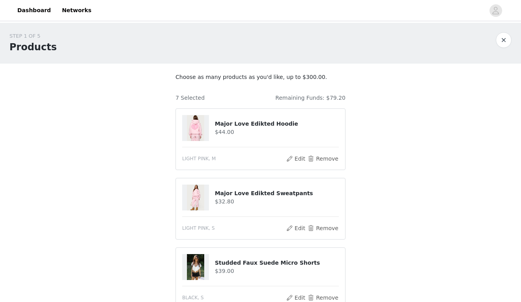
scroll to position [0, 0]
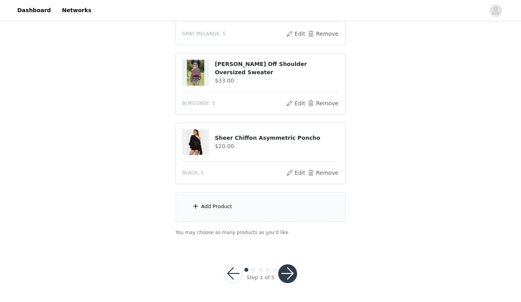
click at [261, 215] on div "Add Product" at bounding box center [260, 206] width 170 height 29
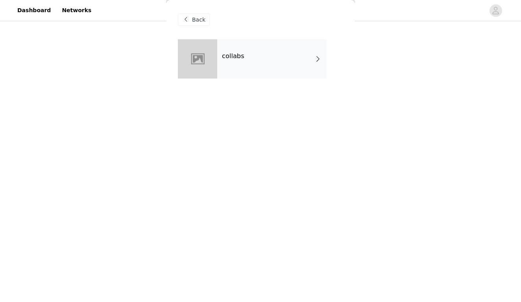
click at [264, 74] on div "collabs" at bounding box center [271, 58] width 109 height 39
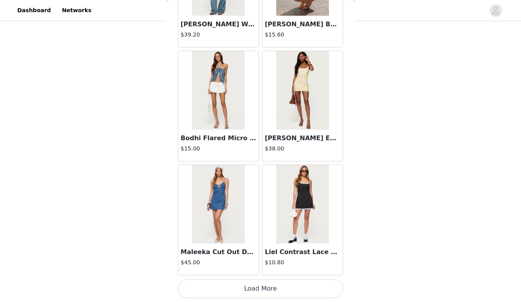
click at [239, 292] on button "Load More" at bounding box center [260, 289] width 165 height 19
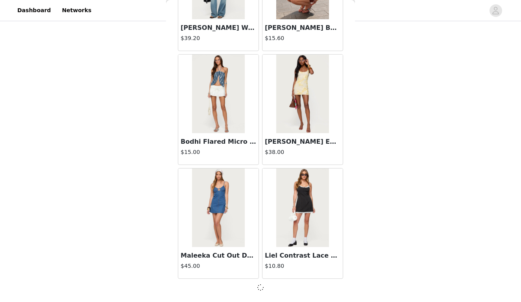
scroll to position [897, 0]
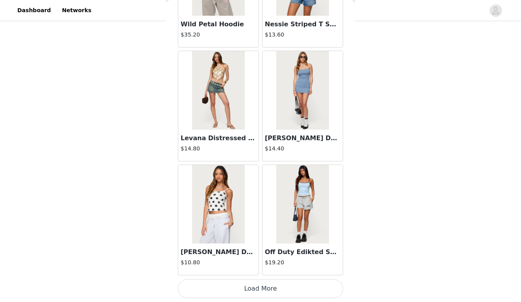
click at [246, 286] on button "Load More" at bounding box center [260, 289] width 165 height 19
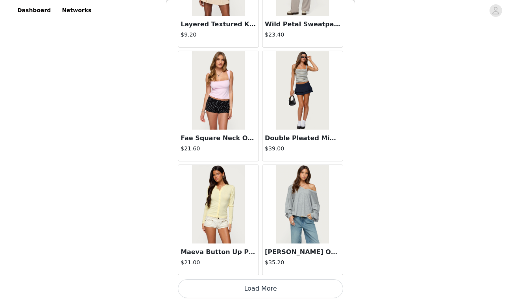
click at [245, 283] on button "Load More" at bounding box center [260, 289] width 165 height 19
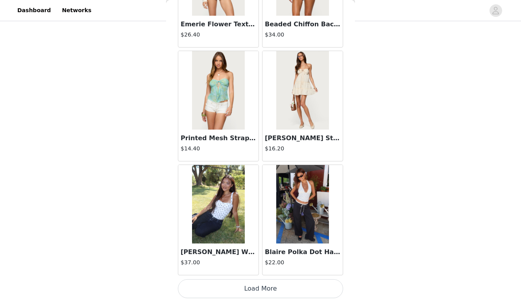
click at [248, 287] on button "Load More" at bounding box center [260, 289] width 165 height 19
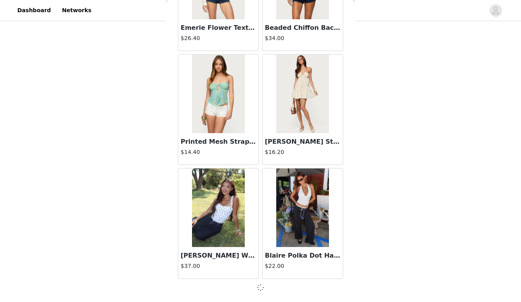
scroll to position [4318, 0]
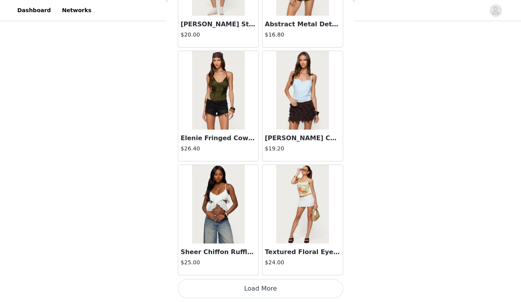
click at [246, 290] on button "Load More" at bounding box center [260, 289] width 165 height 19
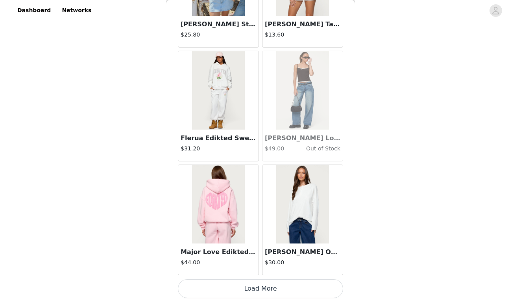
click at [246, 289] on button "Load More" at bounding box center [260, 289] width 165 height 19
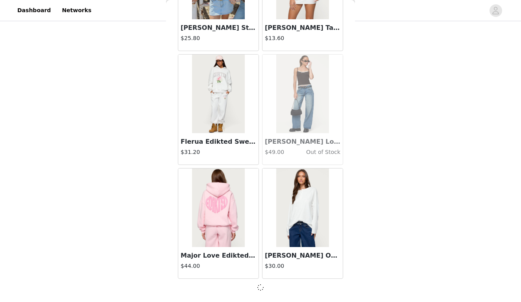
scroll to position [6599, 0]
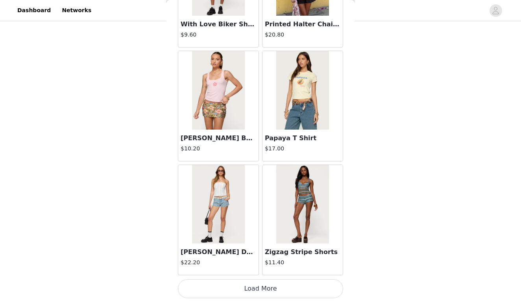
click at [249, 286] on button "Load More" at bounding box center [260, 289] width 165 height 19
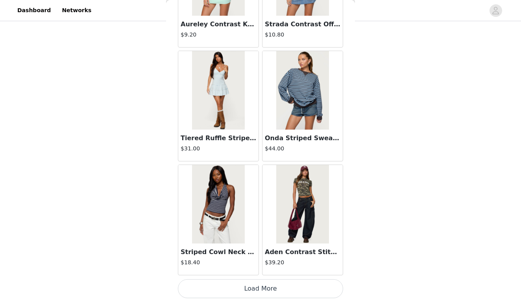
click at [248, 297] on button "Load More" at bounding box center [260, 289] width 165 height 19
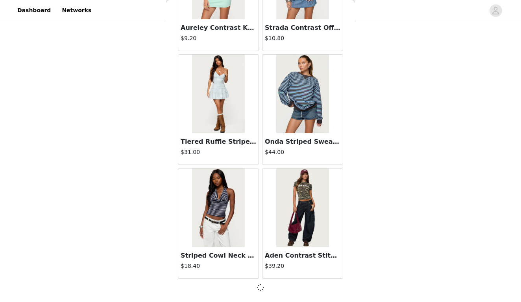
scroll to position [8879, 0]
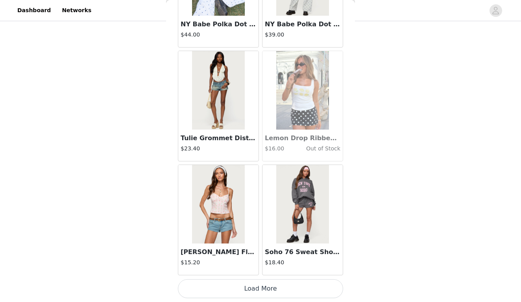
click at [256, 289] on button "Load More" at bounding box center [260, 289] width 165 height 19
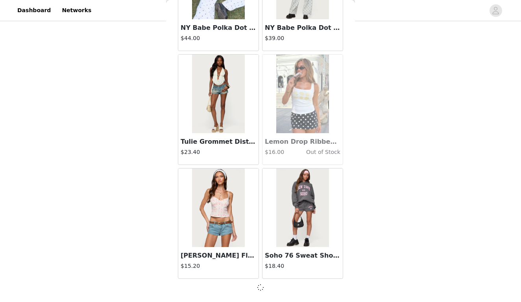
scroll to position [10020, 0]
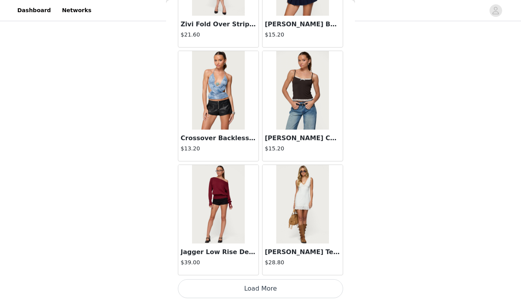
click at [256, 290] on button "Load More" at bounding box center [260, 289] width 165 height 19
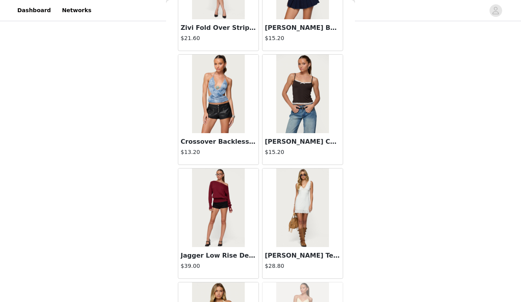
scroll to position [403, 0]
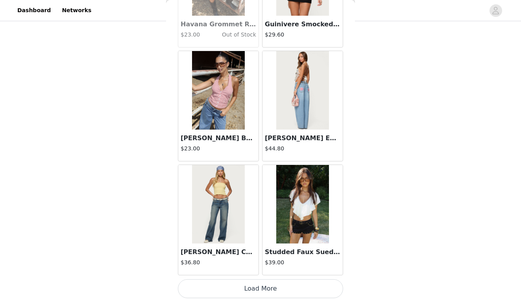
click at [256, 289] on button "Load More" at bounding box center [260, 289] width 165 height 19
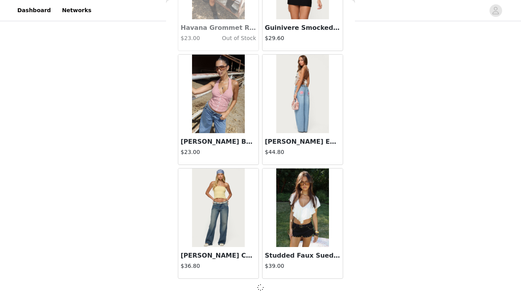
scroll to position [12300, 0]
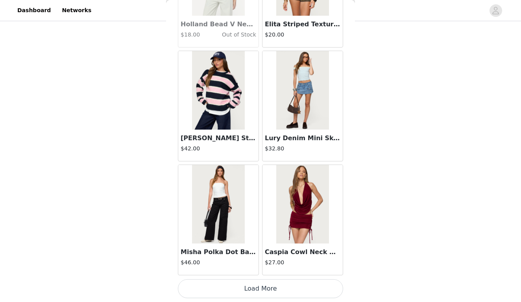
click at [254, 288] on button "Load More" at bounding box center [260, 289] width 165 height 19
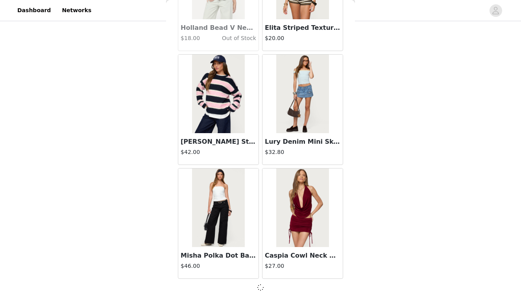
scroll to position [13441, 0]
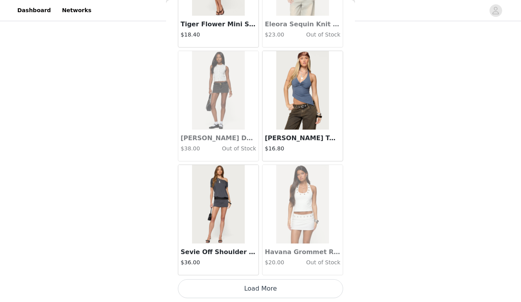
click at [255, 286] on button "Load More" at bounding box center [260, 289] width 165 height 19
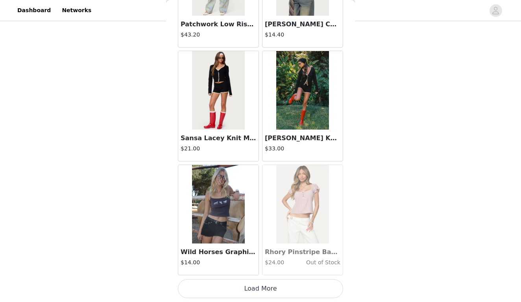
click at [256, 285] on button "Load More" at bounding box center [260, 289] width 165 height 19
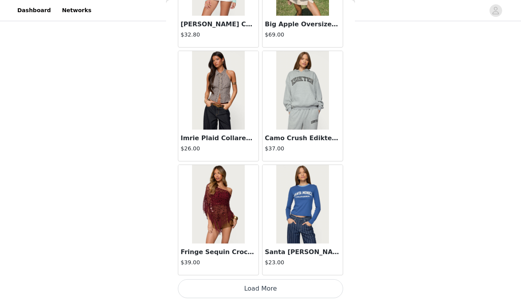
click at [257, 285] on button "Load More" at bounding box center [260, 289] width 165 height 19
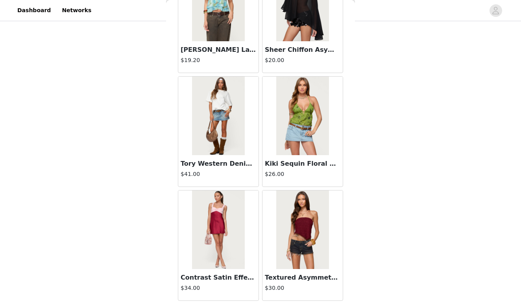
scroll to position [17745, 0]
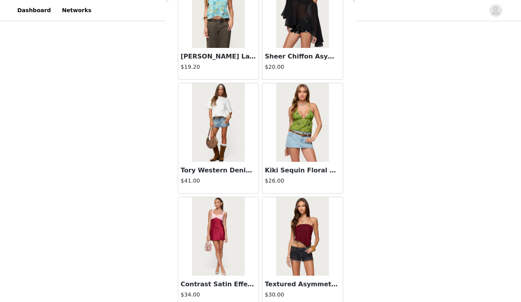
click at [234, 147] on img at bounding box center [218, 122] width 52 height 79
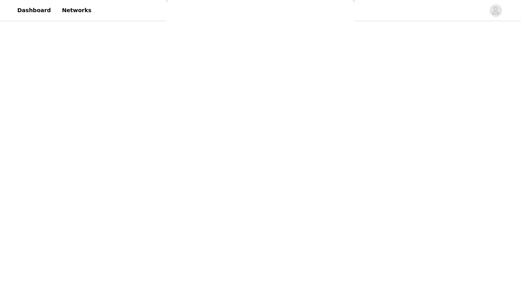
scroll to position [72, 0]
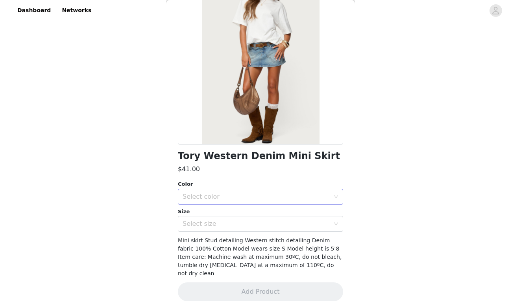
click at [234, 193] on div "Select color" at bounding box center [255, 197] width 147 height 8
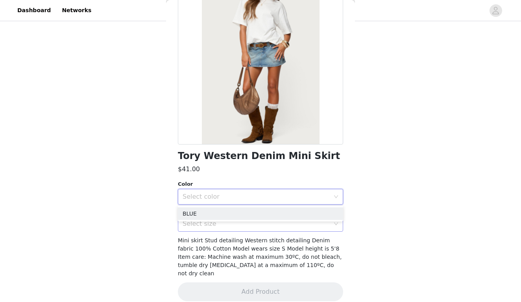
click at [229, 224] on div "Select size" at bounding box center [255, 224] width 147 height 8
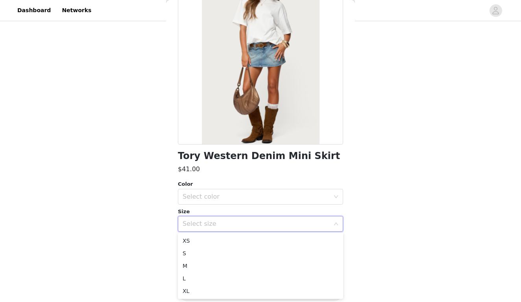
click at [228, 230] on div "Select size" at bounding box center [257, 224] width 151 height 15
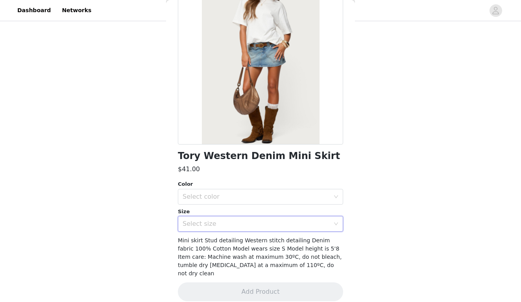
click at [230, 224] on div "Select size" at bounding box center [255, 224] width 147 height 8
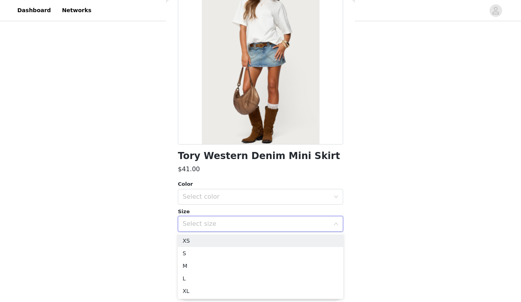
click at [230, 224] on div "Select size" at bounding box center [255, 224] width 147 height 8
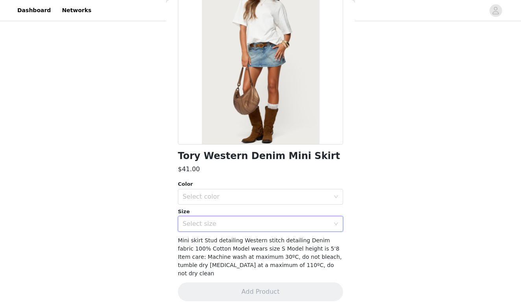
click at [230, 224] on div "Select size" at bounding box center [255, 224] width 147 height 8
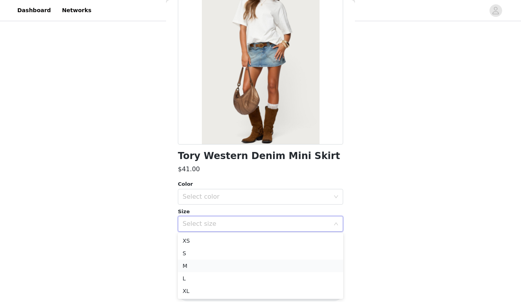
click at [215, 270] on li "M" at bounding box center [260, 266] width 165 height 13
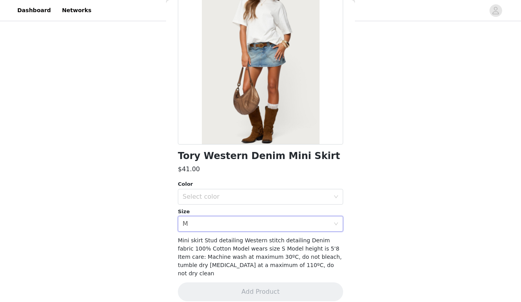
scroll to position [403, 0]
click at [249, 194] on div "Select color" at bounding box center [255, 197] width 147 height 8
click at [243, 215] on li "BLUE" at bounding box center [260, 214] width 165 height 13
click at [267, 226] on div "Select size M" at bounding box center [257, 224] width 151 height 15
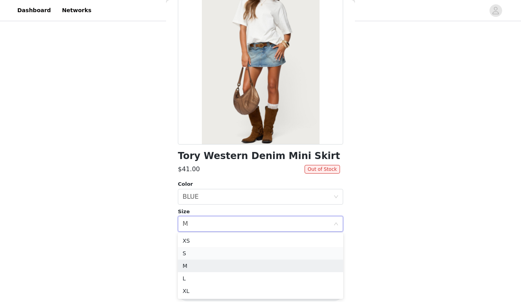
click at [250, 255] on li "S" at bounding box center [260, 253] width 165 height 13
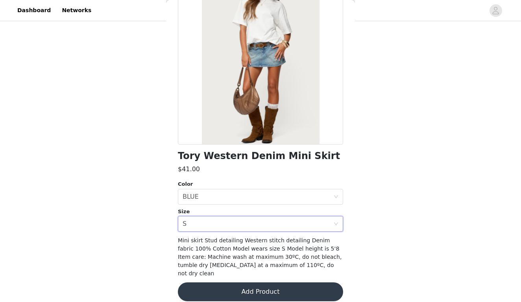
click at [257, 285] on button "Add Product" at bounding box center [260, 292] width 165 height 19
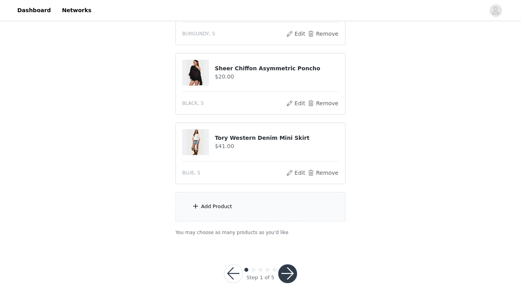
scroll to position [473, 0]
click at [279, 209] on div "Add Product" at bounding box center [260, 207] width 170 height 29
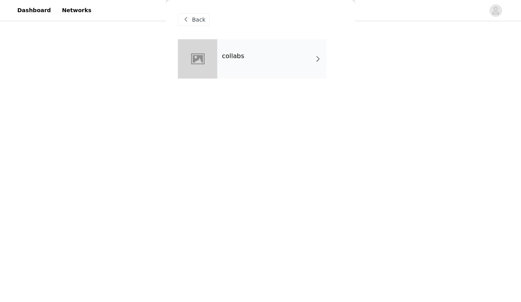
click at [280, 47] on div "collabs" at bounding box center [271, 58] width 109 height 39
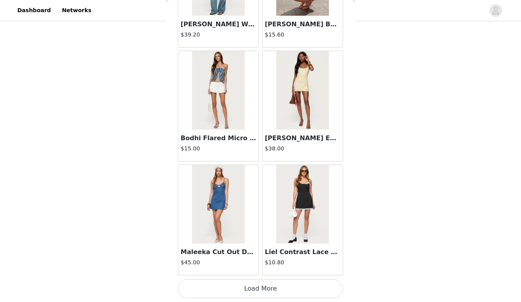
click at [229, 291] on button "Load More" at bounding box center [260, 289] width 165 height 19
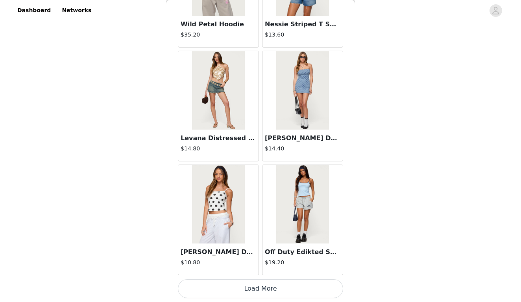
click at [229, 291] on button "Load More" at bounding box center [260, 289] width 165 height 19
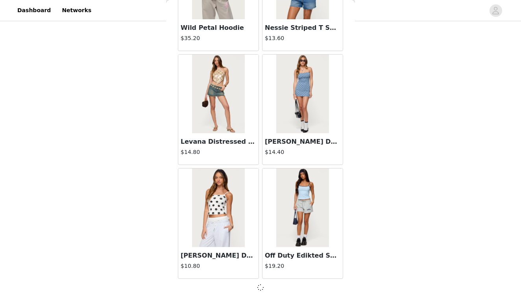
scroll to position [2038, 0]
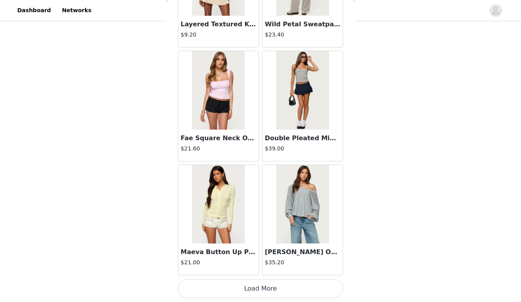
click at [232, 286] on button "Load More" at bounding box center [260, 289] width 165 height 19
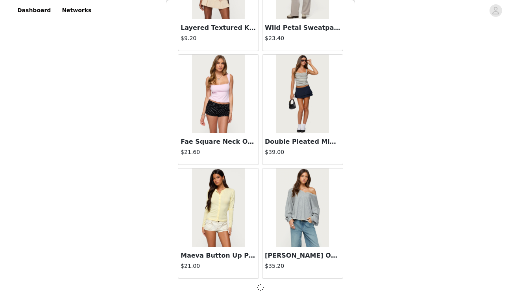
scroll to position [3178, 0]
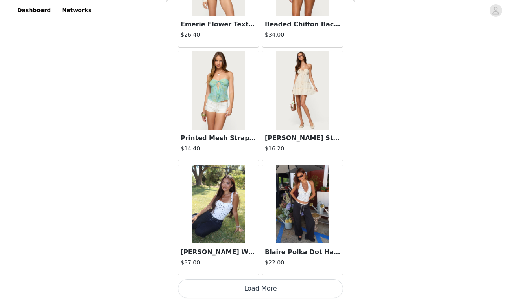
click at [232, 288] on button "Load More" at bounding box center [260, 289] width 165 height 19
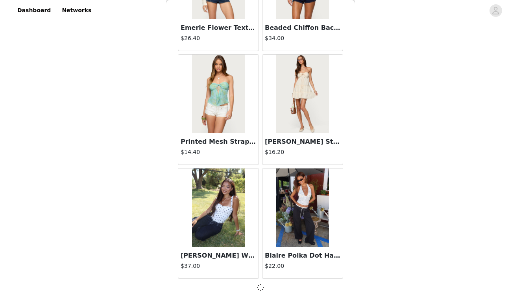
scroll to position [4322, 0]
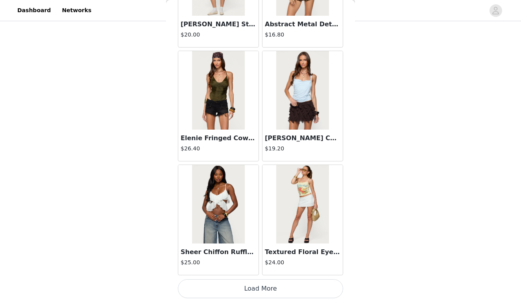
click at [237, 287] on button "Load More" at bounding box center [260, 289] width 165 height 19
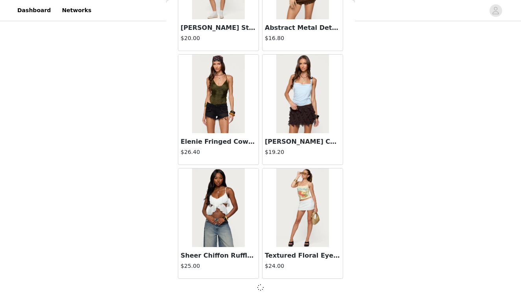
scroll to position [5459, 0]
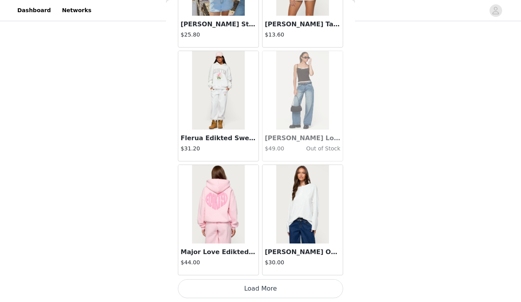
click at [237, 291] on button "Load More" at bounding box center [260, 289] width 165 height 19
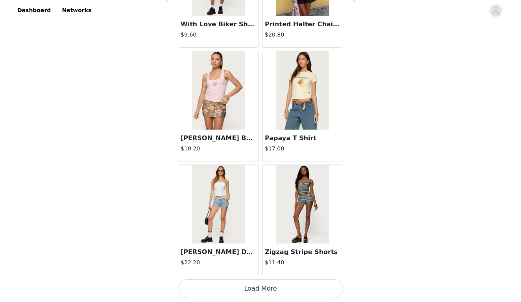
click at [237, 282] on button "Load More" at bounding box center [260, 289] width 165 height 19
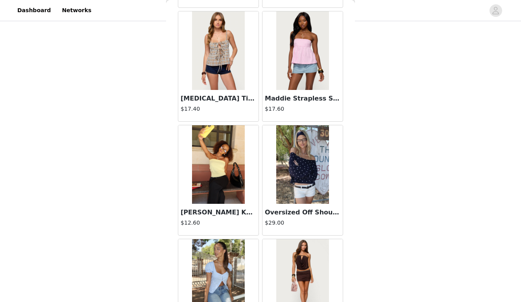
scroll to position [473, 0]
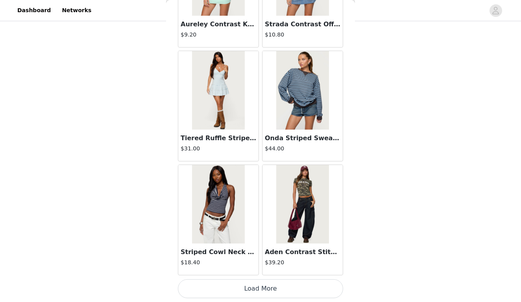
click at [238, 289] on button "Load More" at bounding box center [260, 289] width 165 height 19
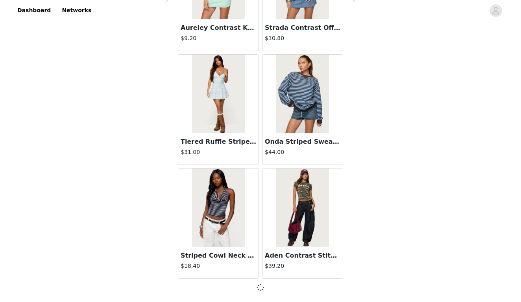
scroll to position [8879, 0]
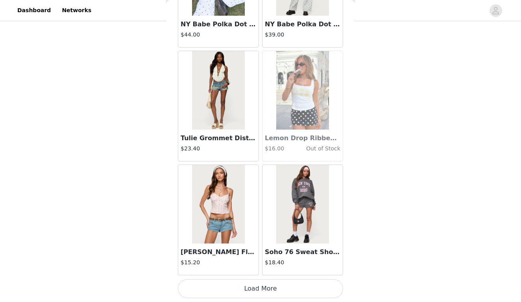
click at [238, 294] on button "Load More" at bounding box center [260, 289] width 165 height 19
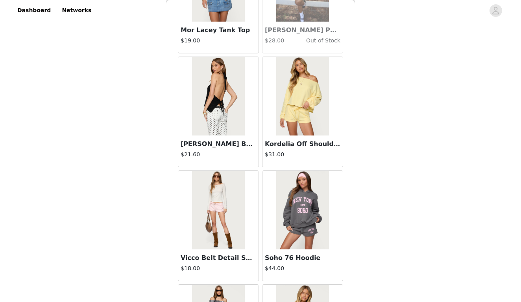
scroll to position [10818, 0]
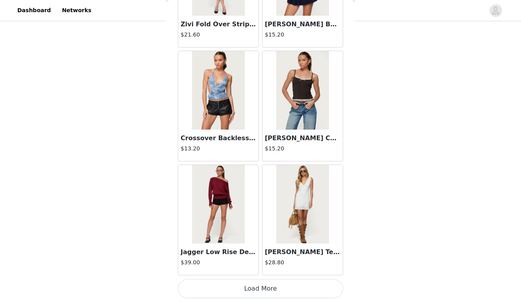
click at [238, 289] on button "Load More" at bounding box center [260, 289] width 165 height 19
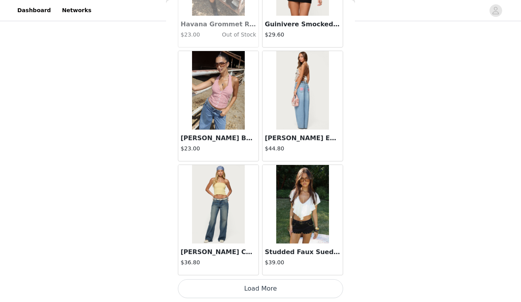
scroll to position [473, 0]
click at [238, 289] on button "Load More" at bounding box center [260, 289] width 165 height 19
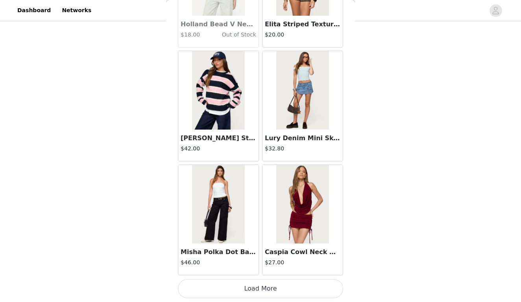
click at [238, 291] on button "Load More" at bounding box center [260, 289] width 165 height 19
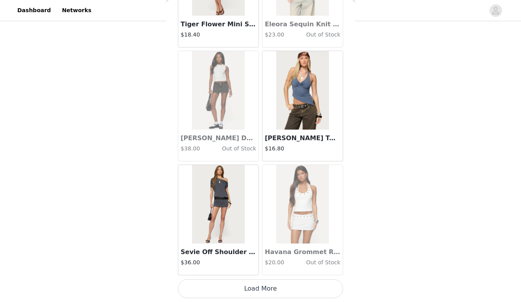
click at [239, 288] on button "Load More" at bounding box center [260, 289] width 165 height 19
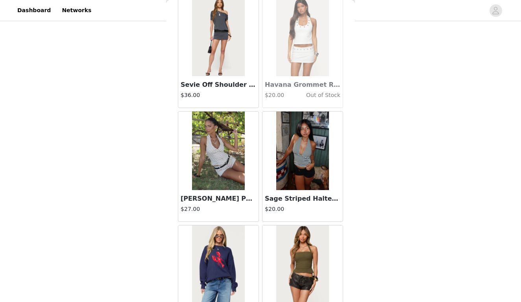
scroll to position [14854, 0]
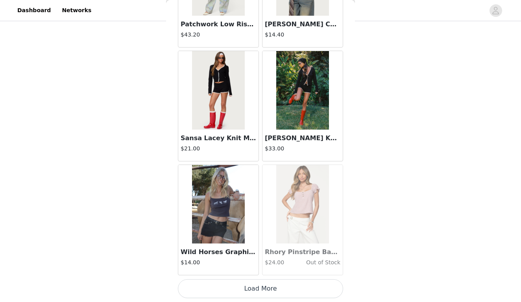
click at [238, 293] on button "Load More" at bounding box center [260, 289] width 165 height 19
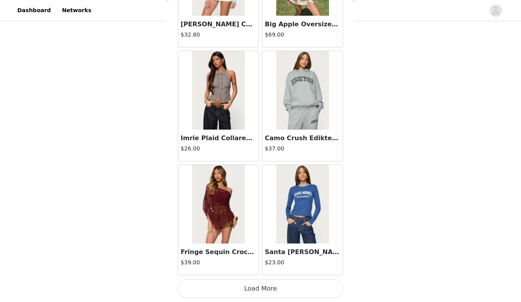
click at [239, 293] on button "Load More" at bounding box center [260, 289] width 165 height 19
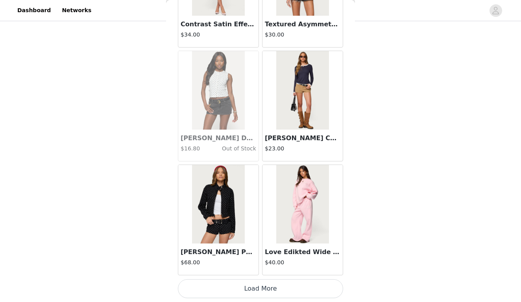
scroll to position [18005, 0]
click at [236, 289] on button "Load More" at bounding box center [260, 289] width 165 height 19
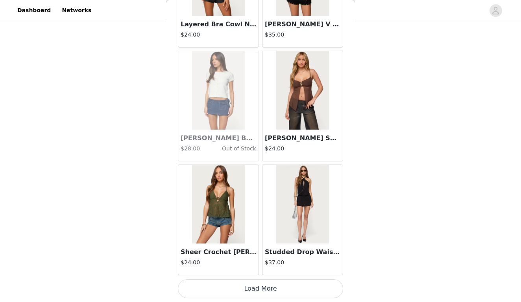
scroll to position [473, 0]
click at [237, 290] on button "Load More" at bounding box center [260, 289] width 165 height 19
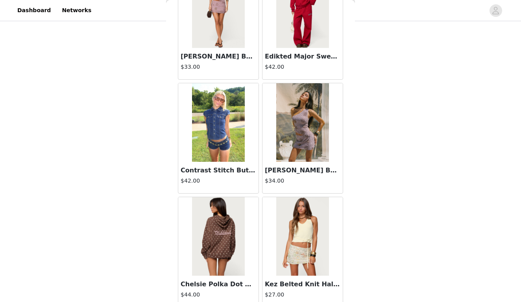
scroll to position [20145, 0]
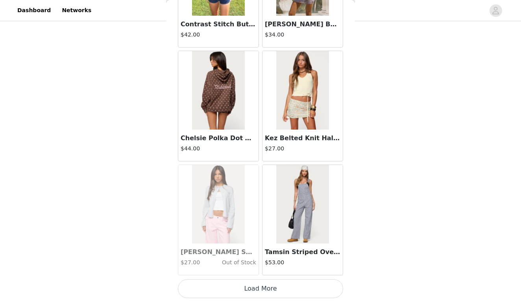
click at [240, 291] on button "Load More" at bounding box center [260, 289] width 165 height 19
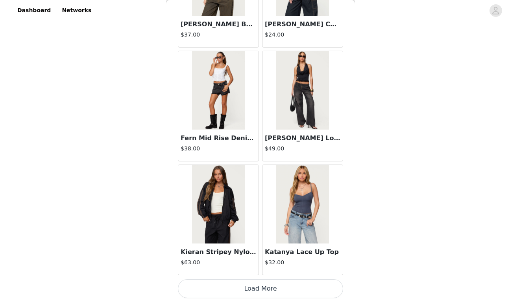
scroll to position [473, 0]
click at [263, 291] on button "Load More" at bounding box center [260, 289] width 165 height 19
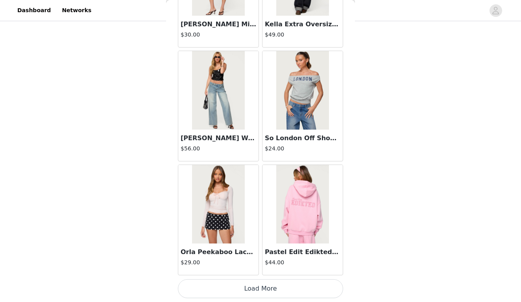
click at [255, 289] on button "Load More" at bounding box center [260, 289] width 165 height 19
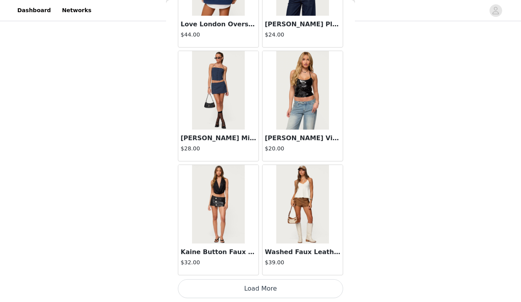
click at [262, 289] on button "Load More" at bounding box center [260, 289] width 165 height 19
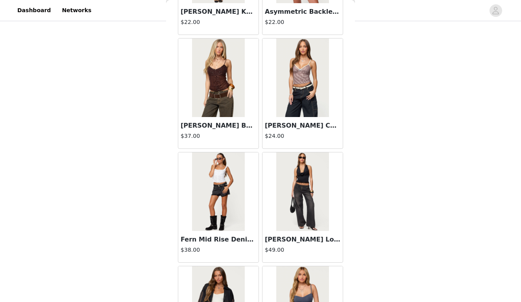
scroll to position [21326, 0]
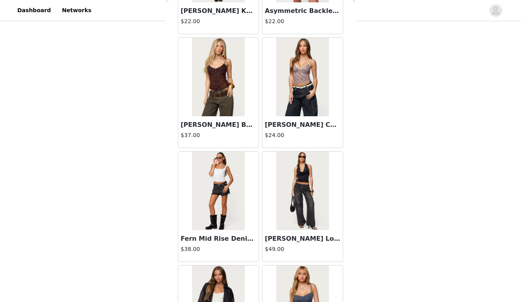
click at [234, 208] on img at bounding box center [218, 191] width 52 height 79
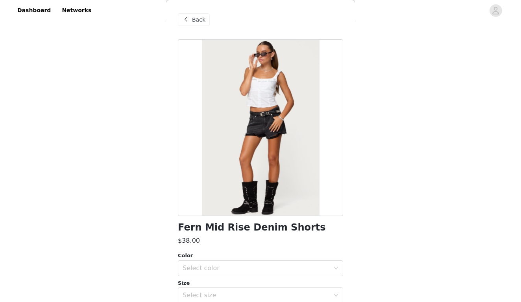
scroll to position [0, 0]
click at [201, 20] on span "Back" at bounding box center [198, 20] width 13 height 8
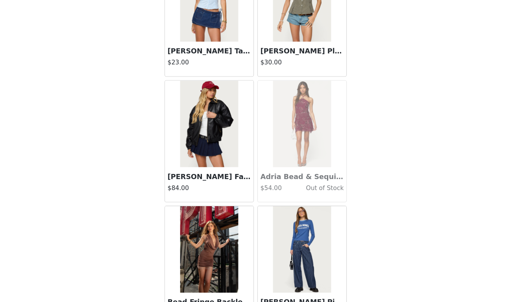
scroll to position [19606, 0]
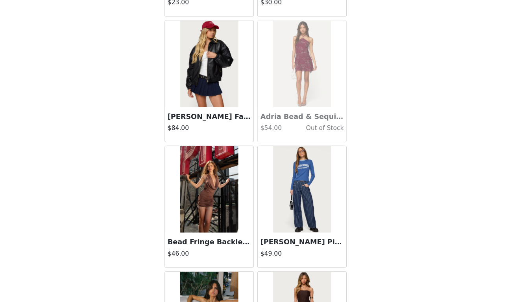
click at [197, 77] on img at bounding box center [218, 86] width 52 height 79
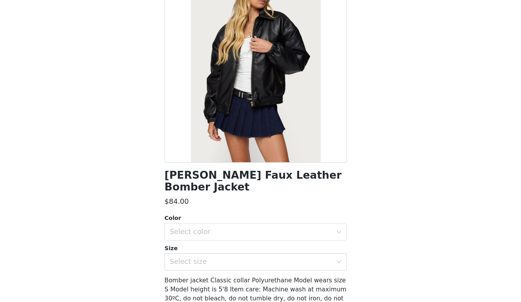
scroll to position [41, 0]
click at [210, 235] on div "Select color" at bounding box center [255, 239] width 147 height 8
click at [206, 239] on li "BLACK" at bounding box center [260, 245] width 165 height 13
click at [207, 258] on div "Select size" at bounding box center [257, 265] width 151 height 15
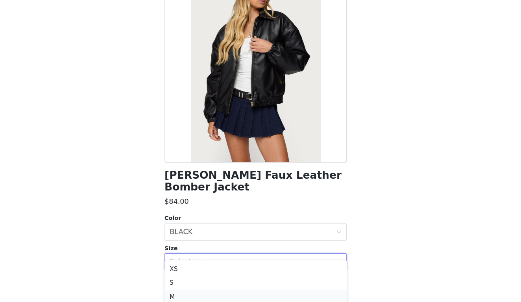
click at [201, 291] on li "M" at bounding box center [260, 297] width 165 height 13
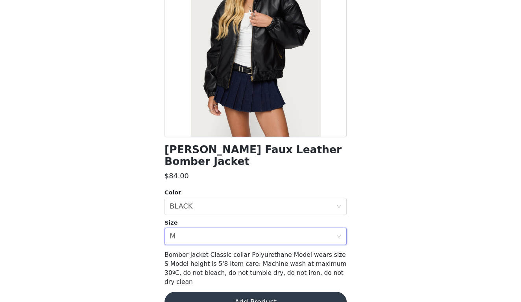
scroll to position [63, 0]
click at [208, 293] on button "Add Product" at bounding box center [260, 302] width 165 height 19
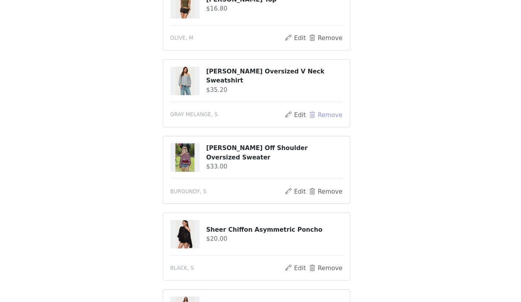
scroll to position [307, 0]
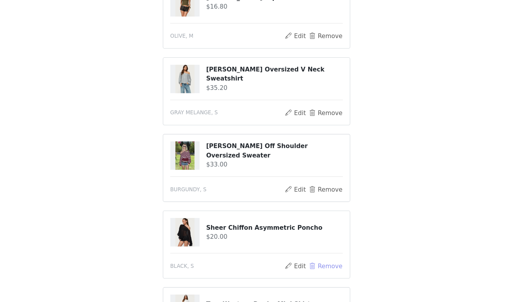
click at [307, 265] on button "Remove" at bounding box center [322, 269] width 31 height 9
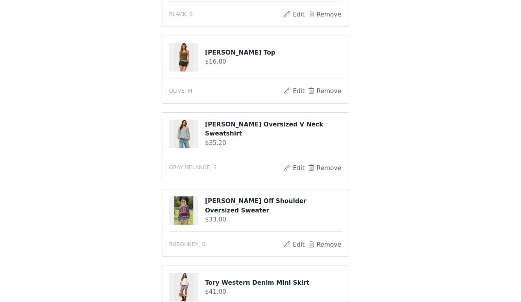
scroll to position [262, 0]
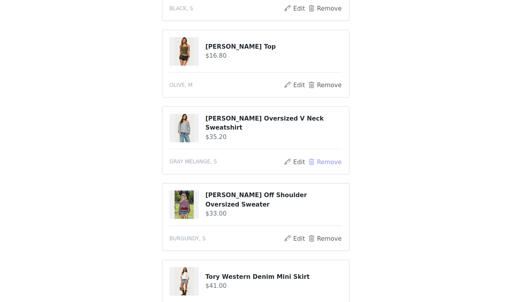
click at [307, 170] on button "Remove" at bounding box center [322, 174] width 31 height 9
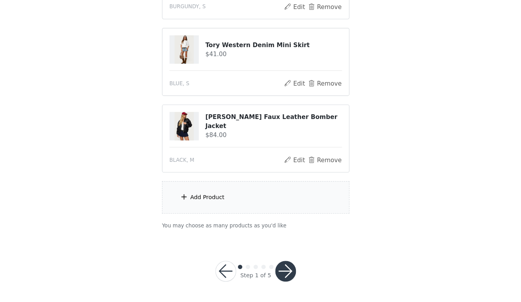
scroll to position [403, 0]
click at [278, 265] on button "button" at bounding box center [287, 274] width 19 height 19
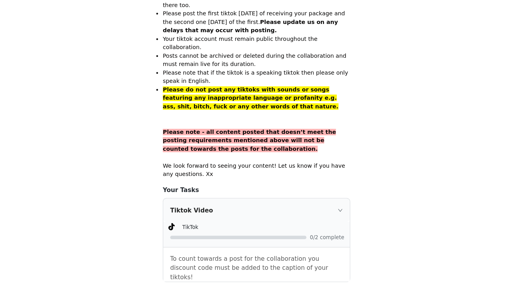
scroll to position [533, 0]
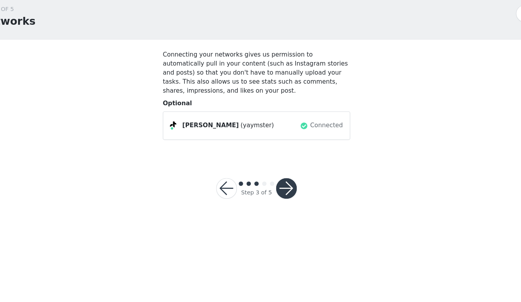
click at [278, 190] on button "button" at bounding box center [287, 199] width 19 height 19
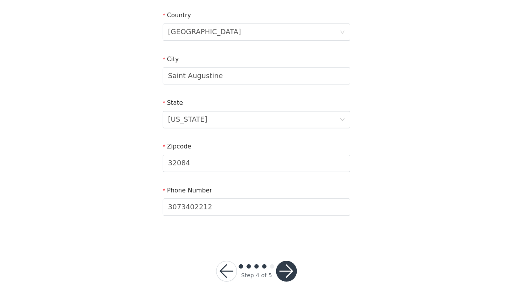
scroll to position [234, 0]
click at [278, 265] on button "button" at bounding box center [287, 274] width 19 height 19
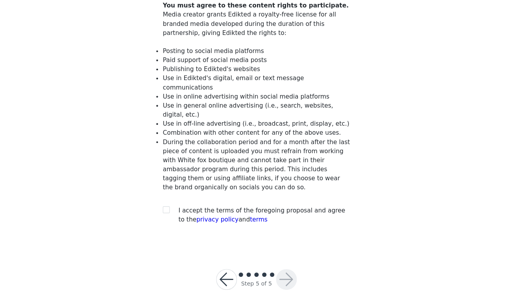
scroll to position [61, 0]
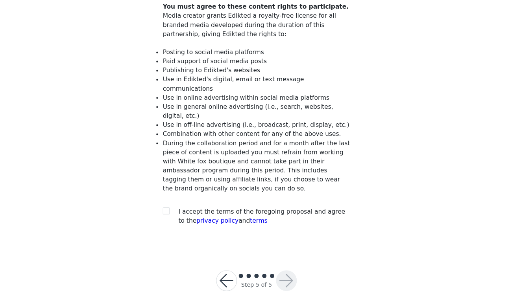
click at [224, 273] on button "button" at bounding box center [233, 282] width 19 height 19
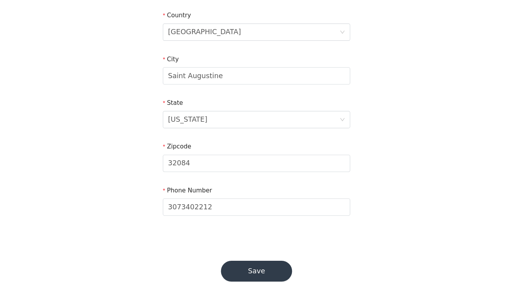
click at [250, 265] on button "Save" at bounding box center [260, 274] width 64 height 19
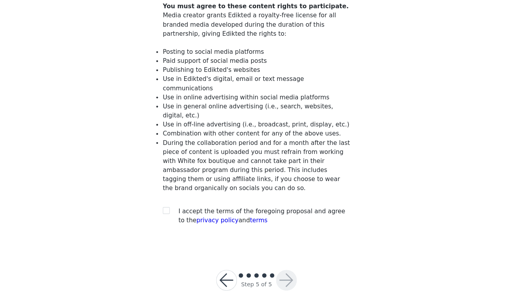
scroll to position [61, 0]
click at [224, 273] on button "button" at bounding box center [233, 282] width 19 height 19
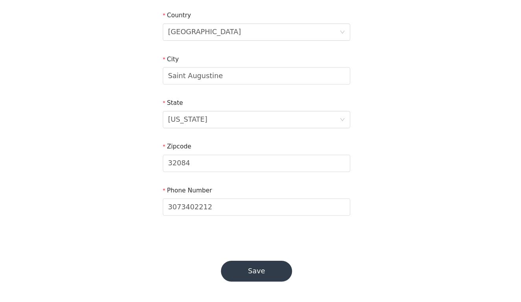
click at [235, 265] on button "Save" at bounding box center [260, 274] width 64 height 19
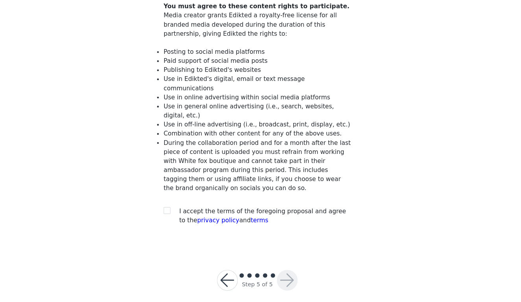
scroll to position [61, 0]
click at [175, 216] on input "checkbox" at bounding box center [178, 219] width 6 height 6
checkbox input "true"
click at [278, 273] on button "button" at bounding box center [287, 282] width 19 height 19
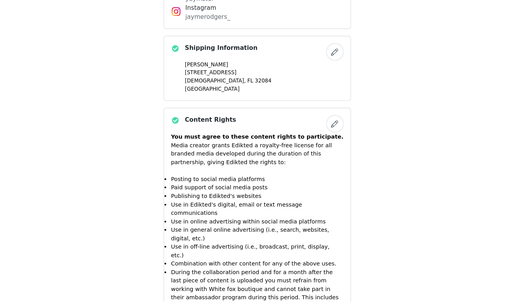
scroll to position [752, 0]
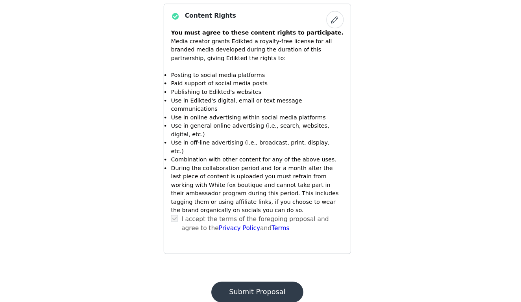
click at [258, 284] on button "Submit Proposal" at bounding box center [260, 293] width 83 height 19
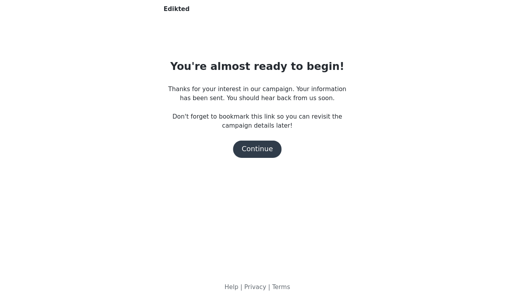
scroll to position [0, 0]
click at [238, 156] on button "Continue" at bounding box center [260, 164] width 44 height 16
